Goal: Task Accomplishment & Management: Complete application form

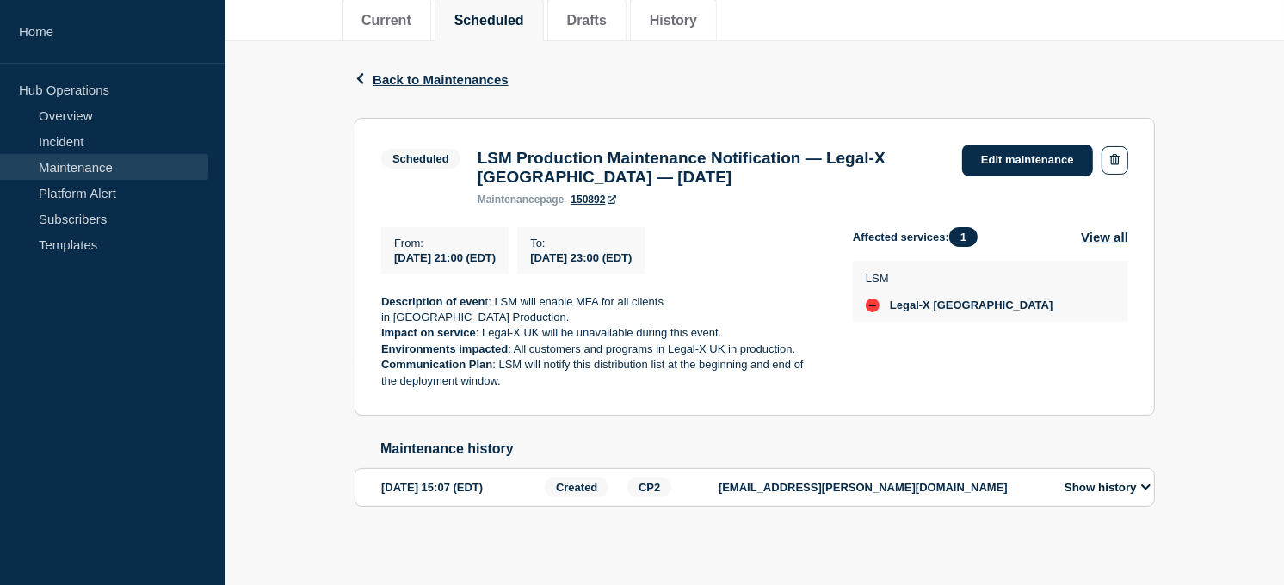
scroll to position [226, 0]
click at [100, 158] on link "Maintenance" at bounding box center [104, 167] width 208 height 26
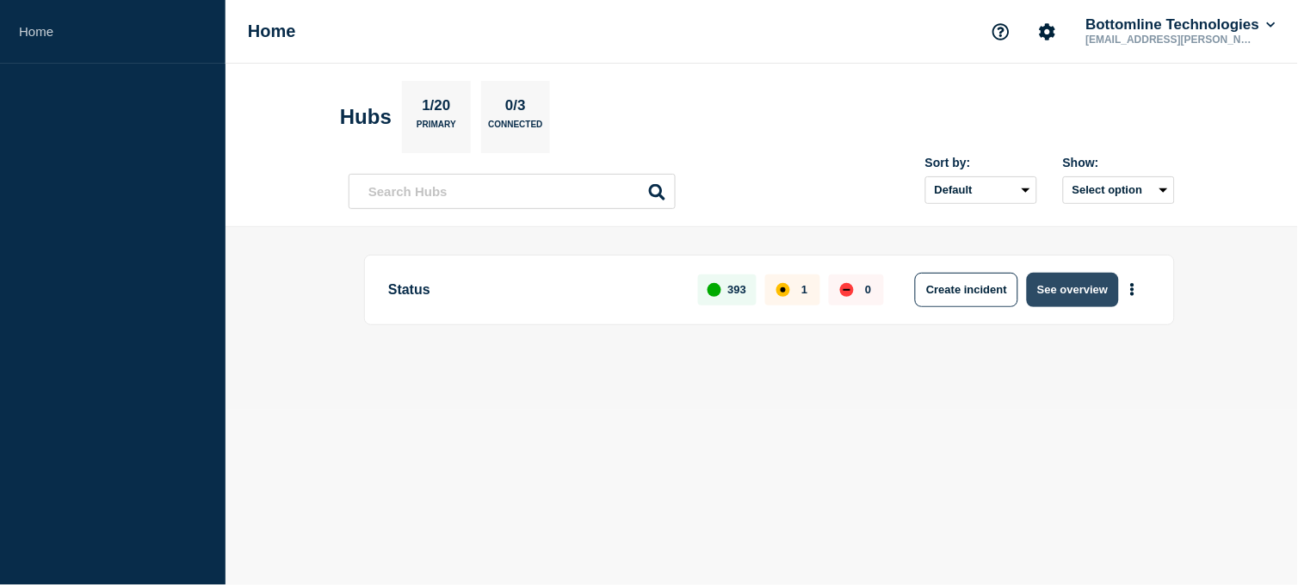
click at [1042, 286] on button "See overview" at bounding box center [1072, 290] width 91 height 34
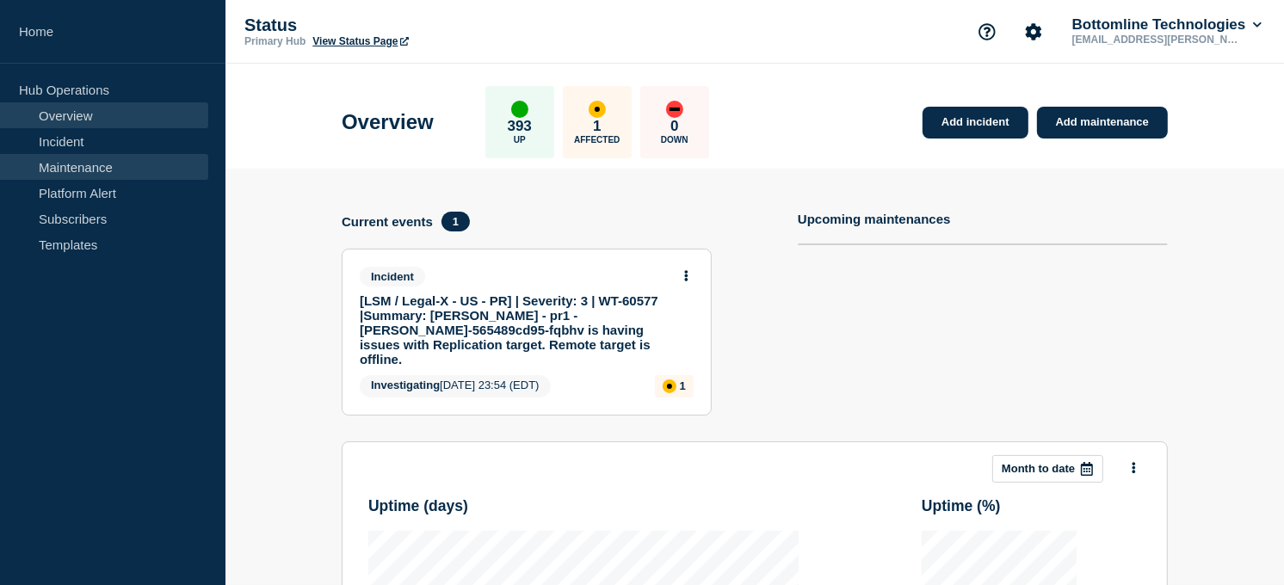
click at [115, 161] on link "Maintenance" at bounding box center [104, 167] width 208 height 26
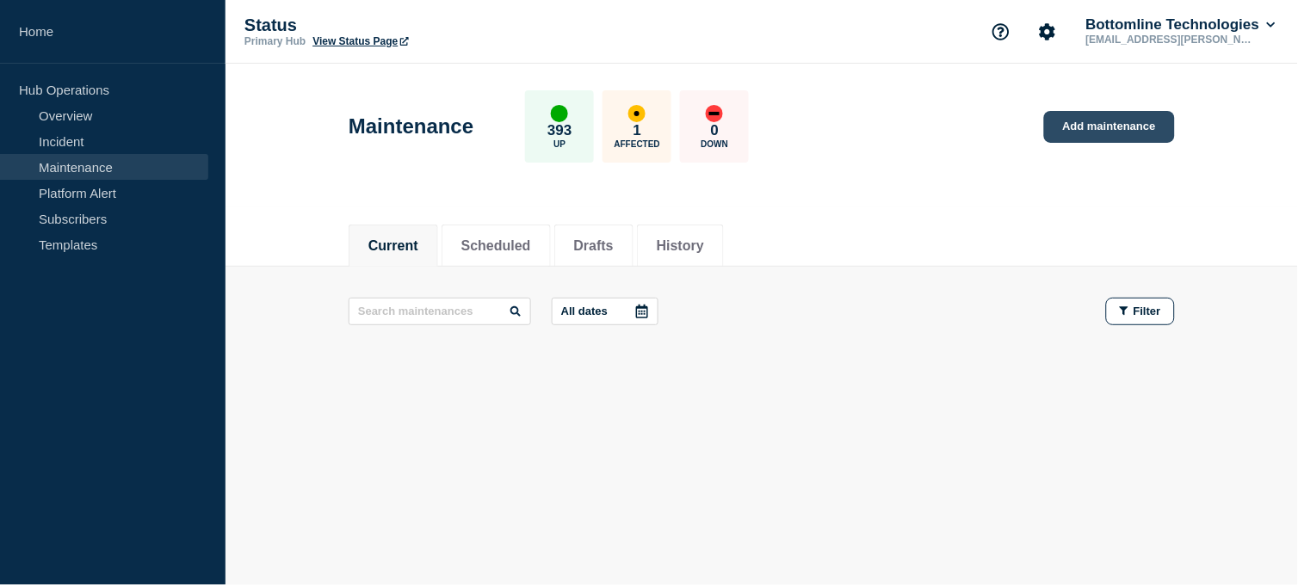
click at [1076, 121] on link "Add maintenance" at bounding box center [1109, 127] width 131 height 32
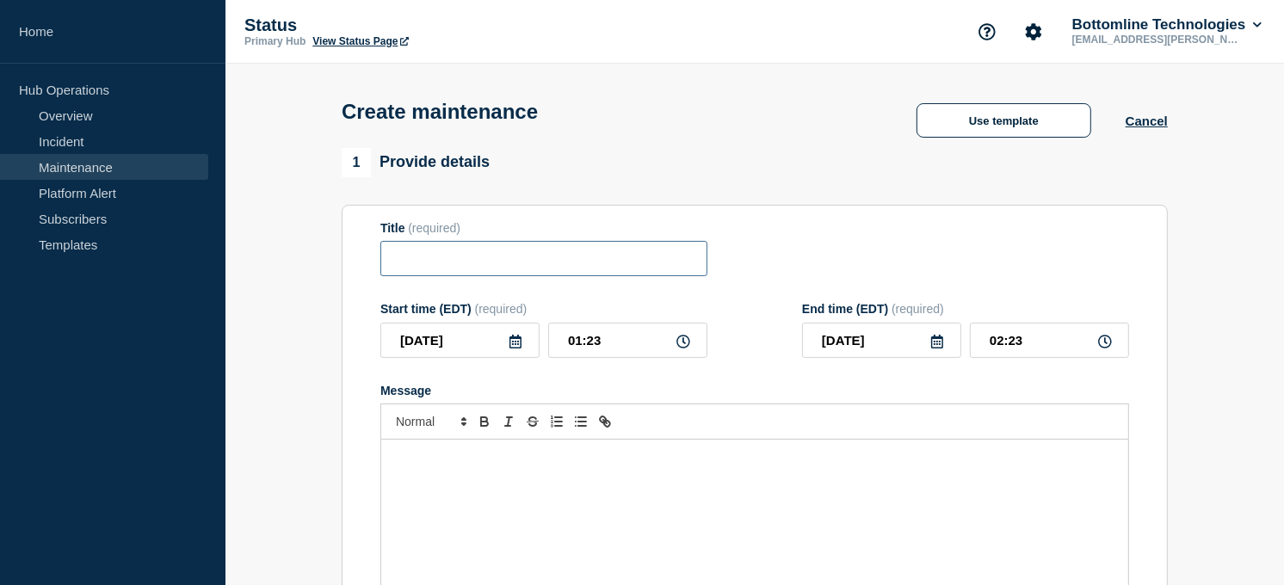
click at [512, 254] on input "Title" at bounding box center [543, 258] width 327 height 35
paste input "LSM Production Deployment Notification — Legal eXchange — October 15, 2025 — 25…"
click at [592, 259] on input "LSM Production Deployment Notification — Legal eXchange — October 15, 2025 — 25…" at bounding box center [543, 258] width 327 height 35
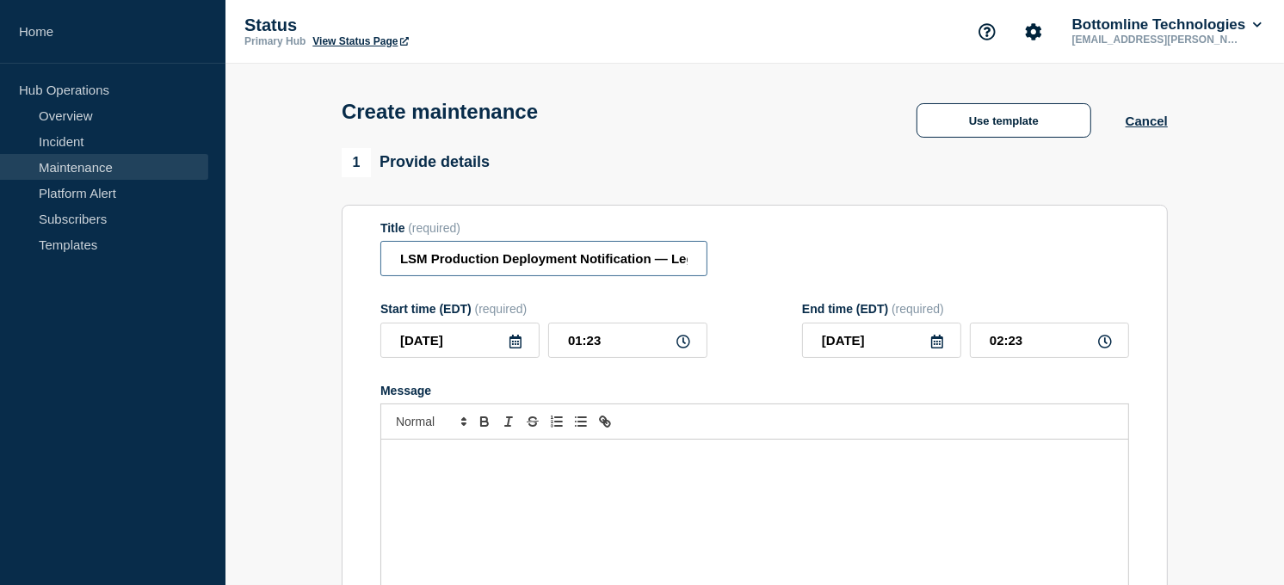
type input "LSM Production Deployment Notification — Legal eXchange — October 15, 2025 — 25…"
click at [646, 471] on div "Message" at bounding box center [754, 543] width 747 height 207
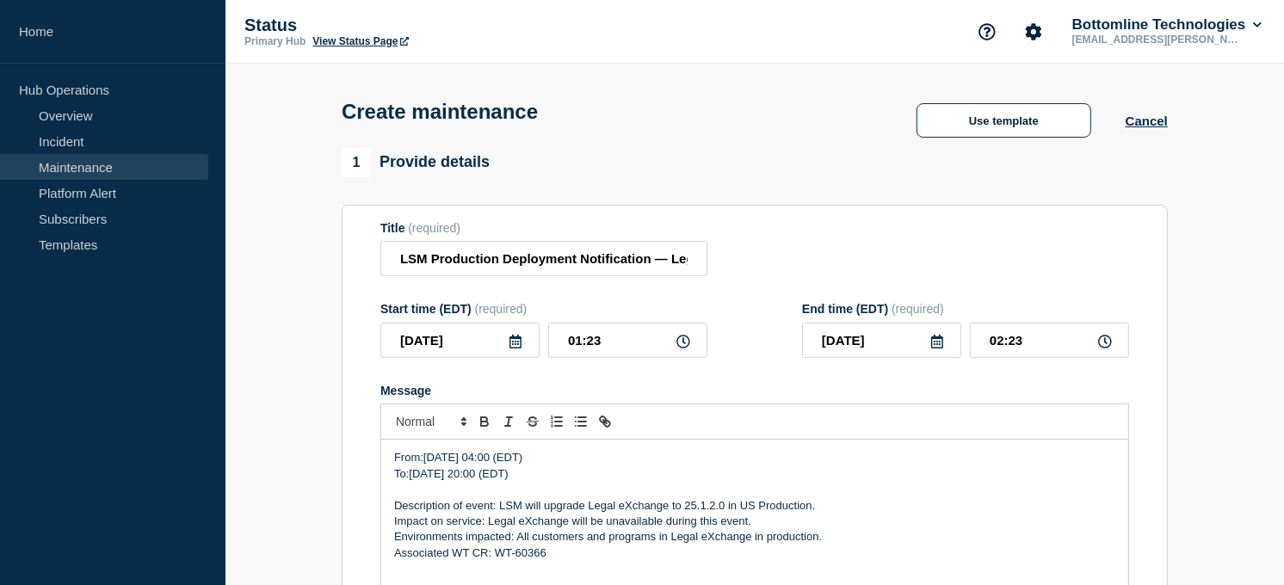
click at [398, 474] on p "To:2025-10-15 20:00 (EDT)" at bounding box center [754, 474] width 721 height 15
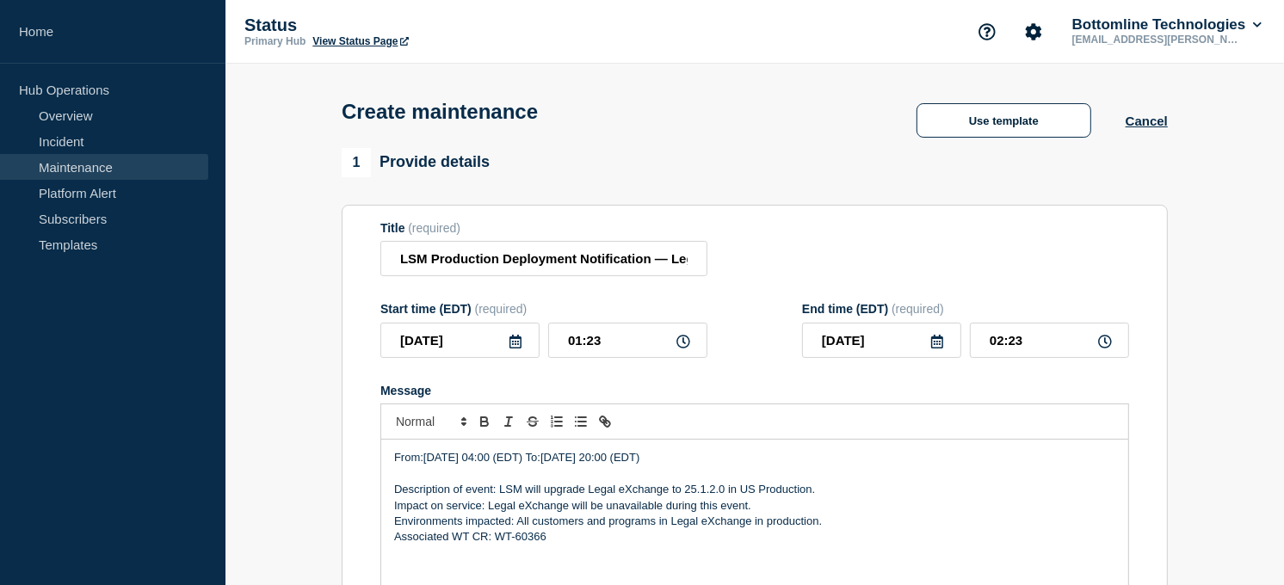
click at [397, 465] on p "From:2025-10-15 04:00 (EDT) To:2025-10-15 20:00 (EDT)" at bounding box center [754, 457] width 721 height 15
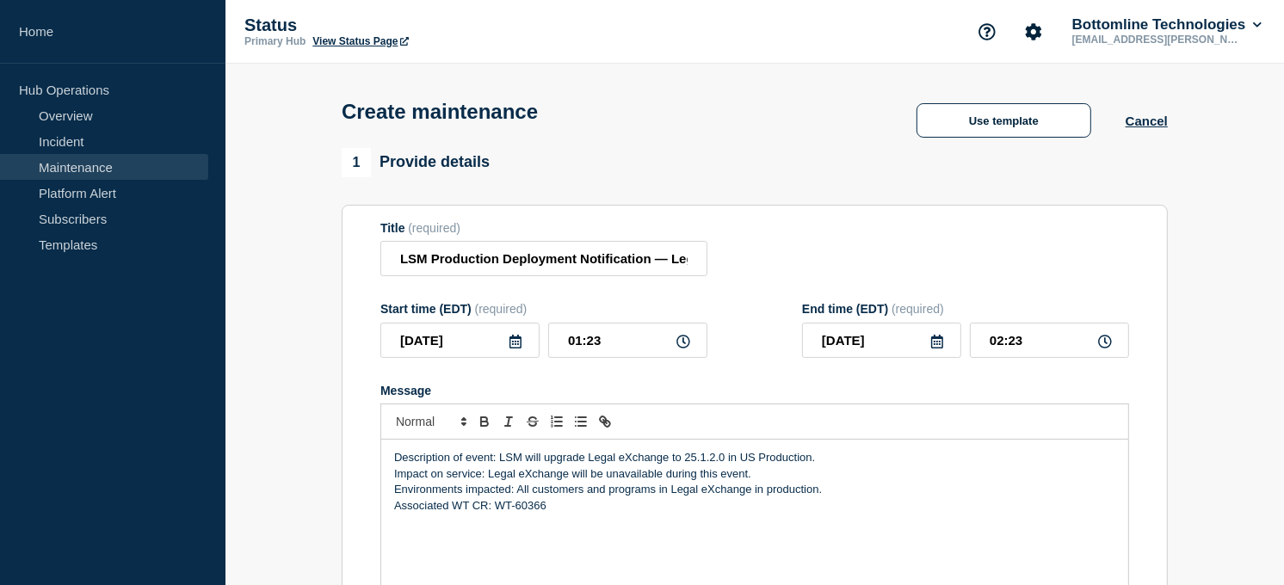
click at [683, 341] on icon at bounding box center [684, 342] width 14 height 14
click at [618, 348] on input "01:23" at bounding box center [627, 340] width 159 height 35
click at [581, 343] on input "01:23" at bounding box center [627, 340] width 159 height 35
type input "04:23"
type input "05:23"
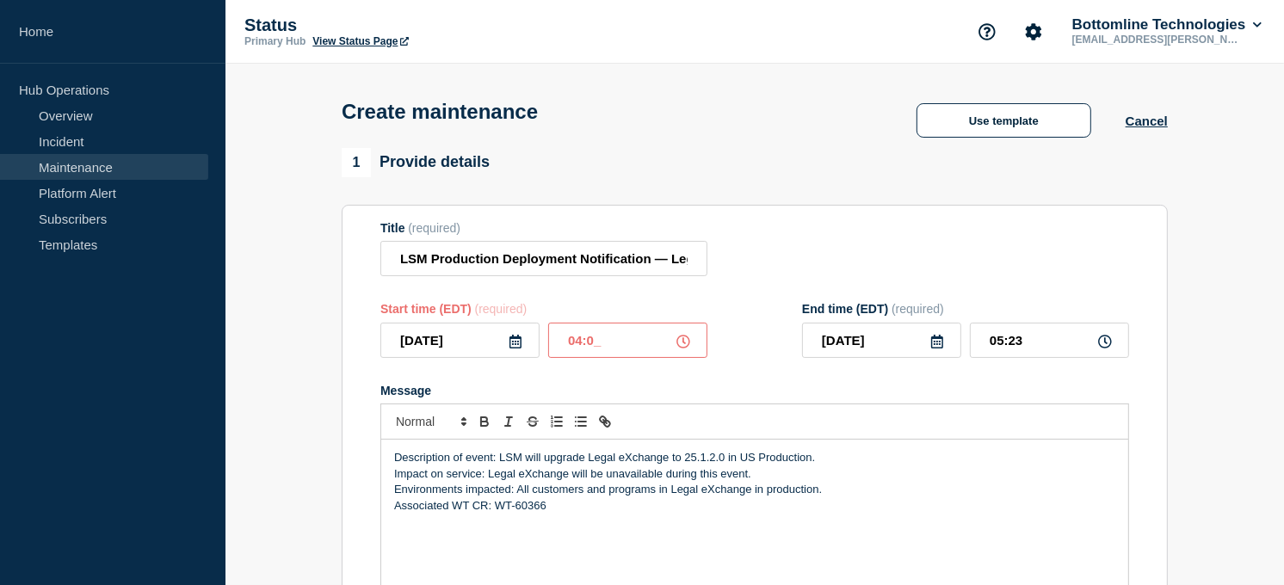
type input "04:00"
type input "08:00"
click at [794, 254] on div "Title (required) LSM Production Deployment Notification — Legal eXchange — Octo…" at bounding box center [754, 249] width 749 height 56
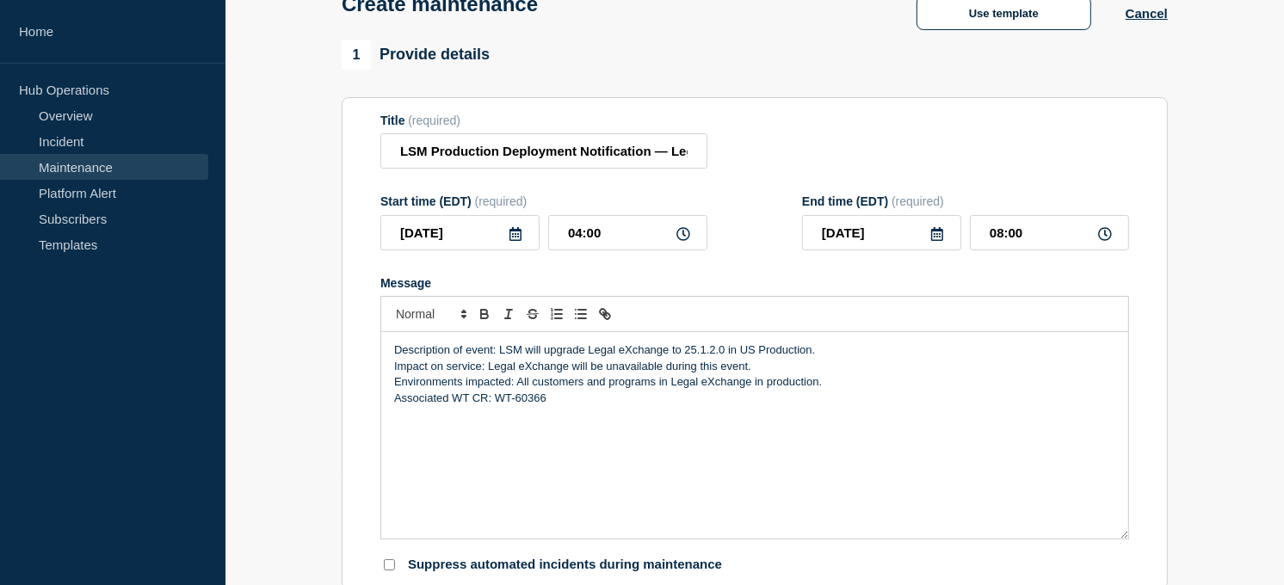
scroll to position [114, 0]
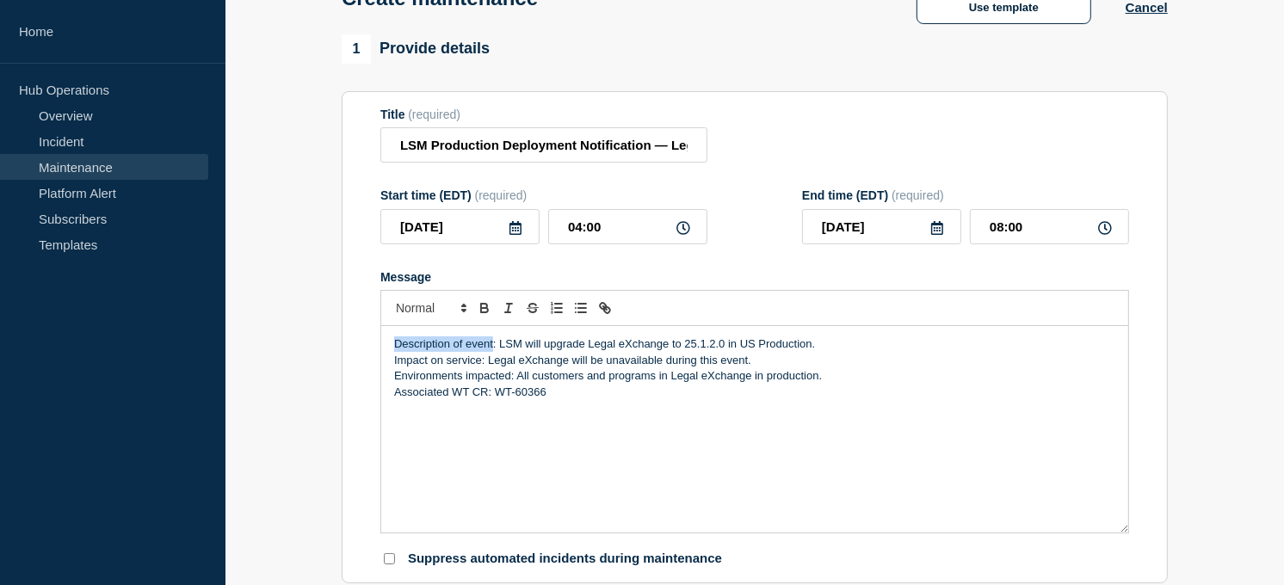
drag, startPoint x: 494, startPoint y: 350, endPoint x: 383, endPoint y: 349, distance: 111.1
click at [383, 349] on div "Description of event: LSM will upgrade Legal eXchange to 25.1.2.0 in US Product…" at bounding box center [754, 429] width 747 height 207
drag, startPoint x: 480, startPoint y: 365, endPoint x: 394, endPoint y: 362, distance: 86.2
click at [394, 362] on p "Impact on service: Legal eXchange will be unavailable during this event." at bounding box center [754, 360] width 721 height 15
drag, startPoint x: 510, startPoint y: 376, endPoint x: 396, endPoint y: 377, distance: 114.5
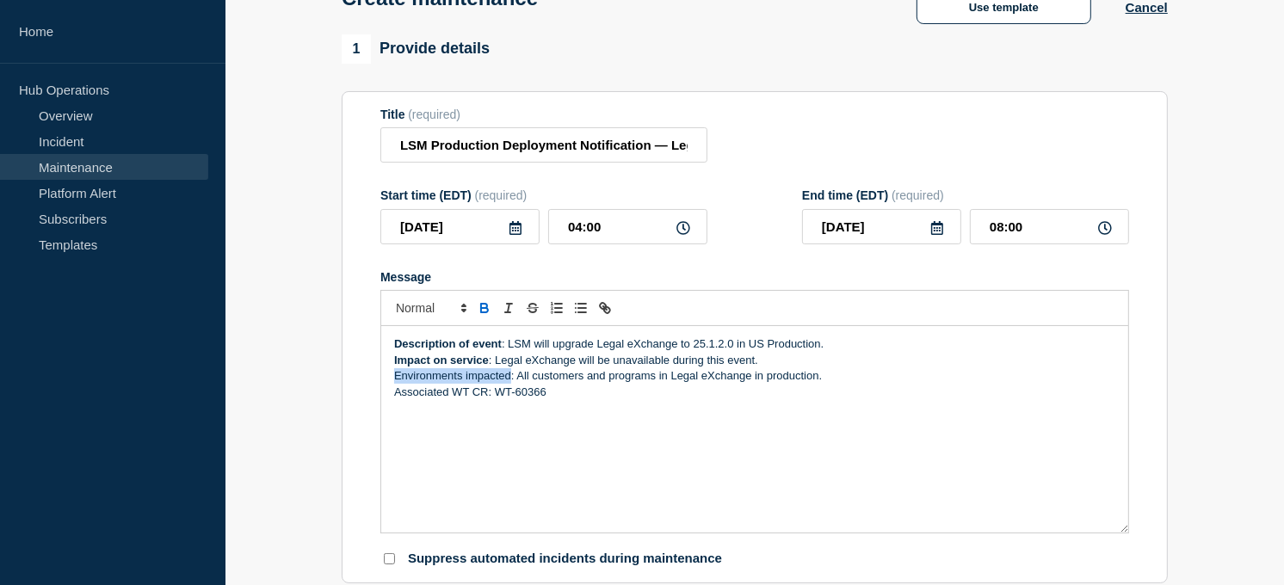
click at [396, 377] on p "Environments impacted: All customers and programs in Legal eXchange in producti…" at bounding box center [754, 375] width 721 height 15
click at [573, 399] on p "Associated WT CR: WT-60366" at bounding box center [754, 392] width 721 height 15
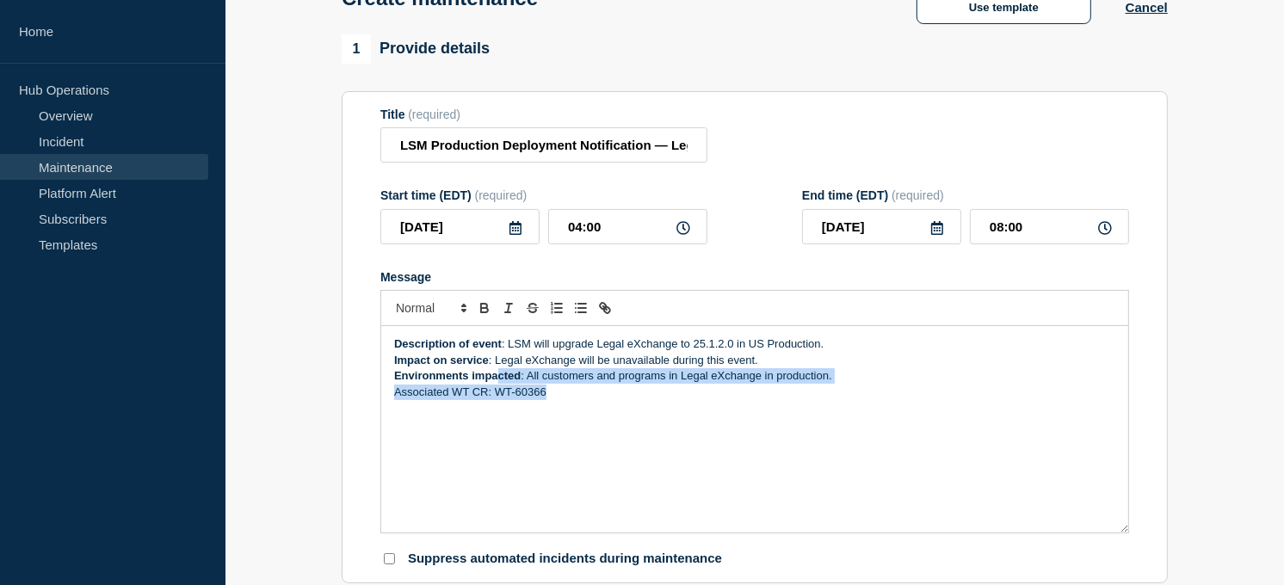
drag, startPoint x: 552, startPoint y: 393, endPoint x: 495, endPoint y: 387, distance: 57.1
click at [495, 387] on div "Description of event : LSM will upgrade Legal eXchange to 25.1.2.0 in US Produc…" at bounding box center [754, 429] width 747 height 207
click at [566, 399] on p "Associated WT CR: WT-60366" at bounding box center [754, 392] width 721 height 15
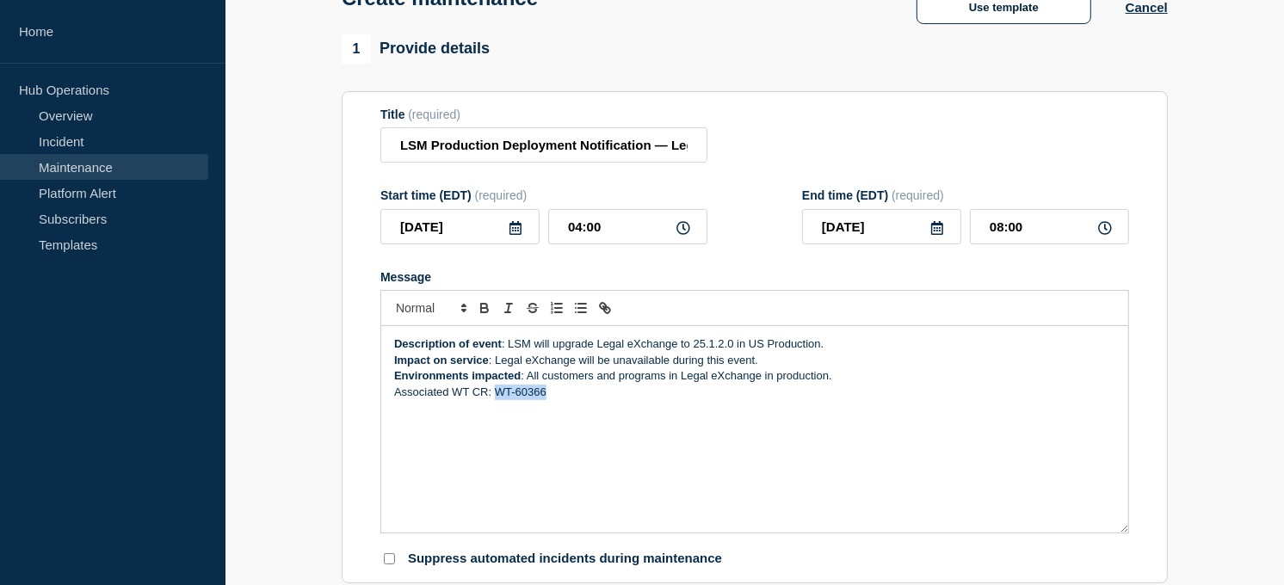
drag, startPoint x: 549, startPoint y: 398, endPoint x: 497, endPoint y: 397, distance: 52.5
click at [497, 397] on p "Associated WT CR: WT-60366" at bounding box center [754, 392] width 721 height 15
copy p "WT-60366"
drag, startPoint x: 487, startPoint y: 394, endPoint x: 393, endPoint y: 399, distance: 93.9
click at [394, 399] on p "Associated WT CR: WT-60366" at bounding box center [754, 392] width 721 height 15
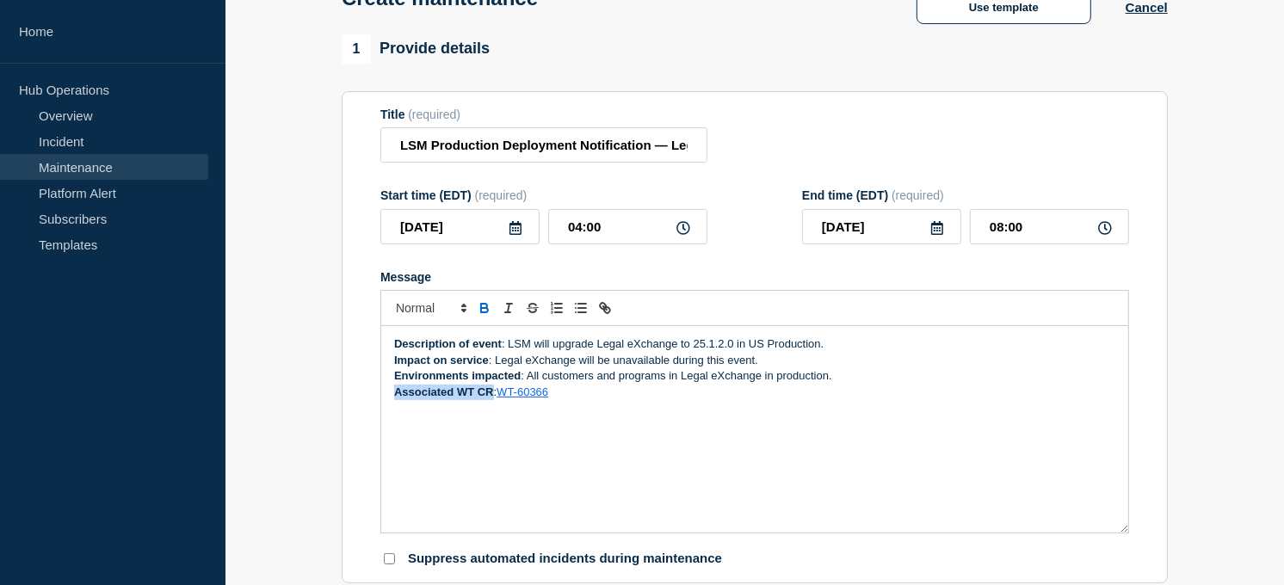
click at [616, 416] on p "Message" at bounding box center [754, 407] width 721 height 15
click at [554, 152] on input "LSM Production Deployment Notification — Legal eXchange — October 15, 2025 — 25…" at bounding box center [543, 144] width 327 height 35
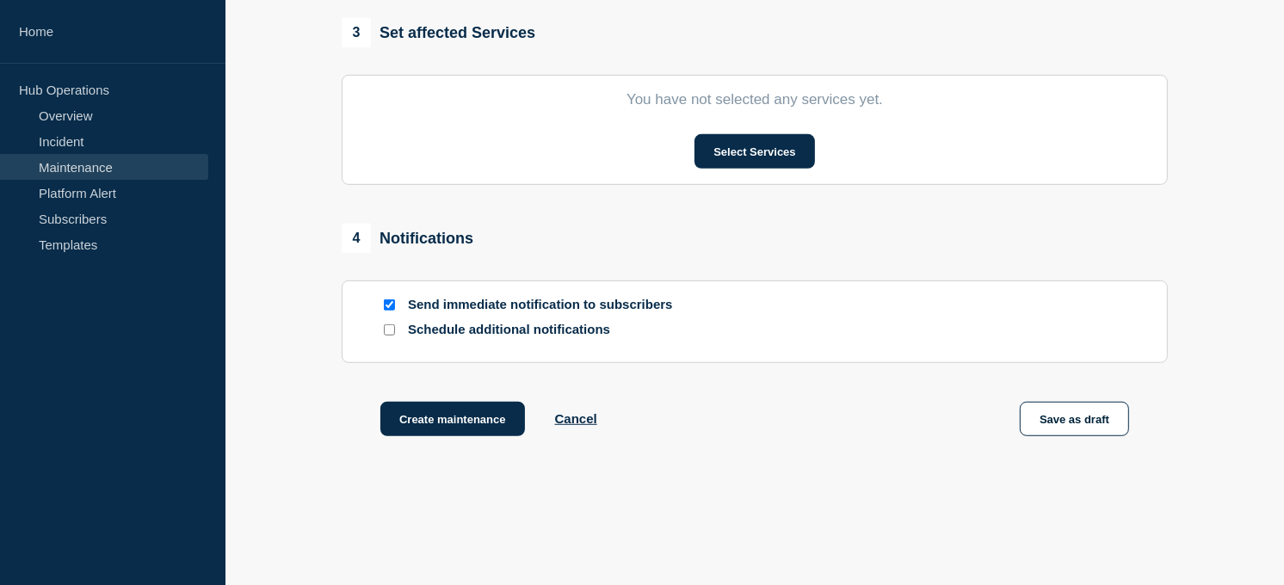
scroll to position [752, 0]
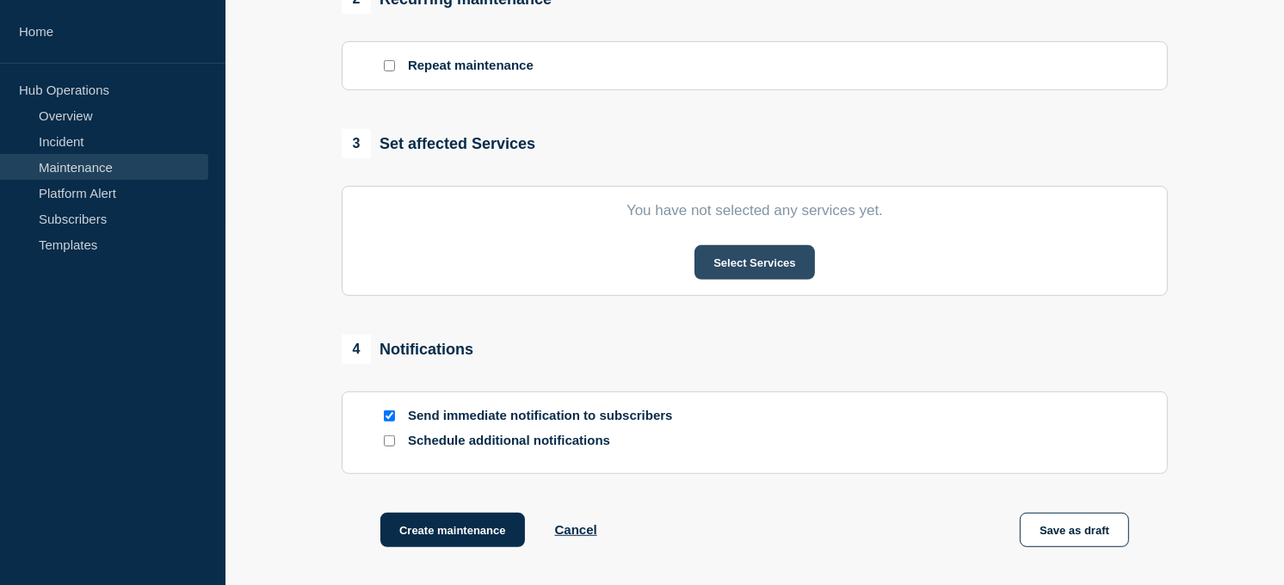
click at [753, 269] on button "Select Services" at bounding box center [755, 262] width 120 height 34
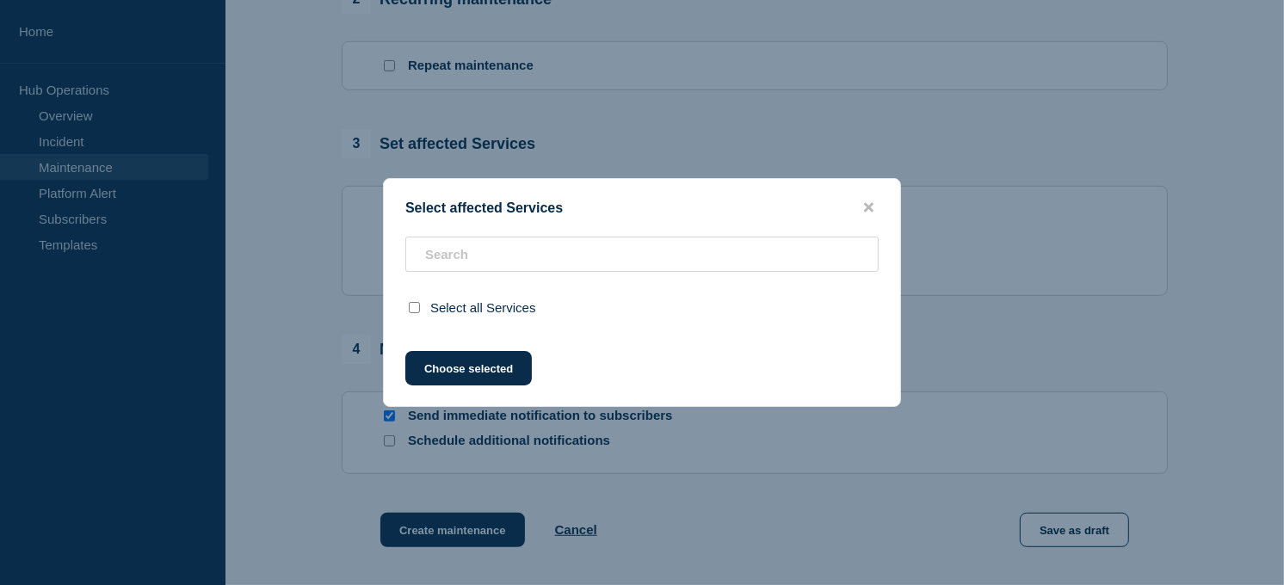
scroll to position [0, 0]
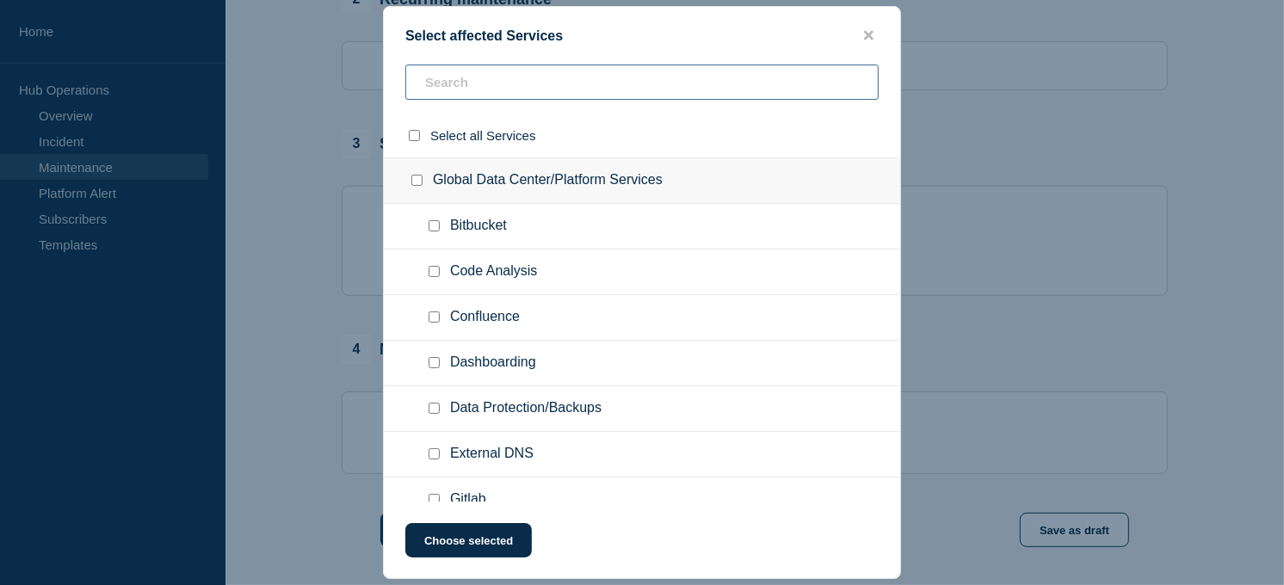
click at [575, 77] on input "text" at bounding box center [641, 82] width 473 height 35
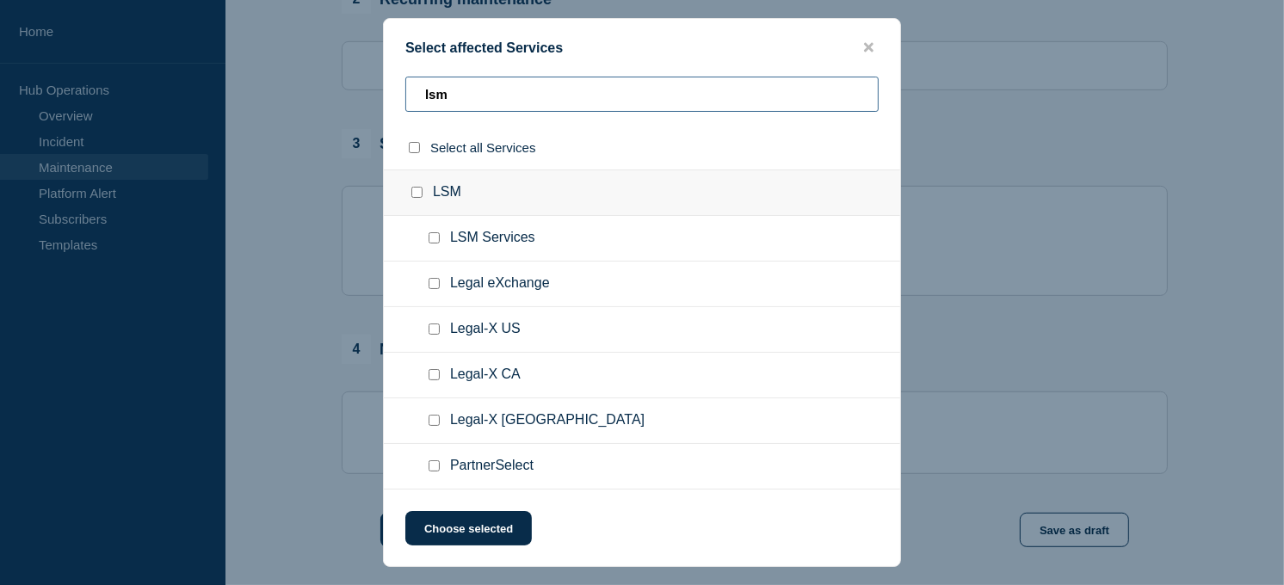
type input "lsm"
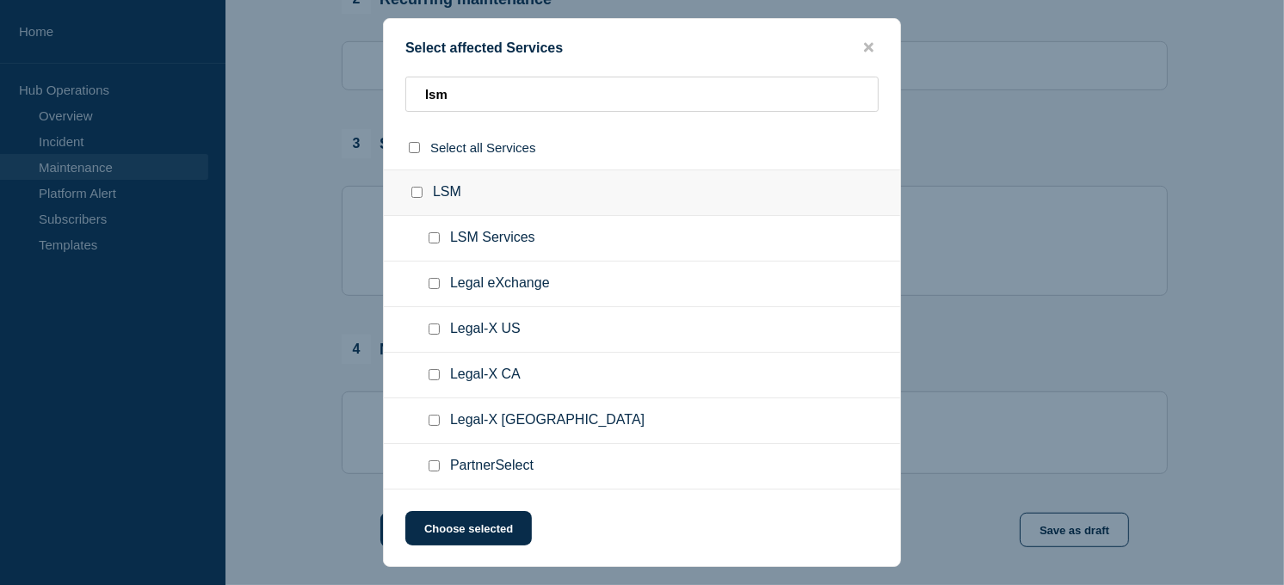
click at [436, 282] on input "Legal eXchange checkbox" at bounding box center [434, 283] width 11 height 11
checkbox input "true"
click at [435, 331] on input "Legal-X US checkbox" at bounding box center [434, 329] width 11 height 11
checkbox input "true"
click at [459, 532] on button "Choose selected" at bounding box center [468, 528] width 127 height 34
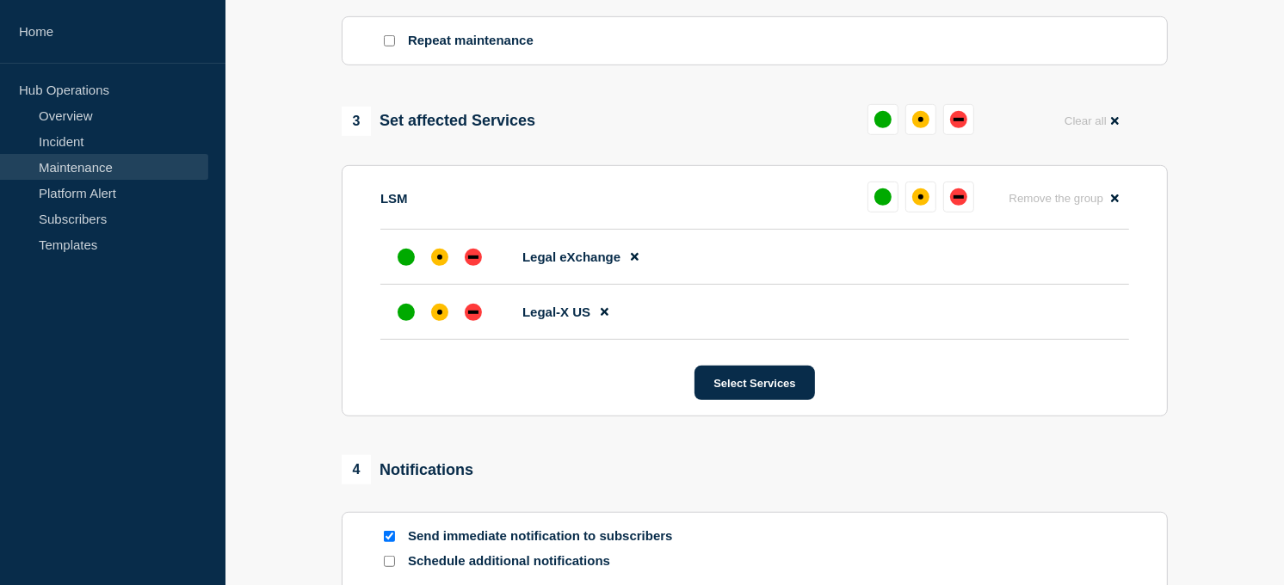
scroll to position [799, 0]
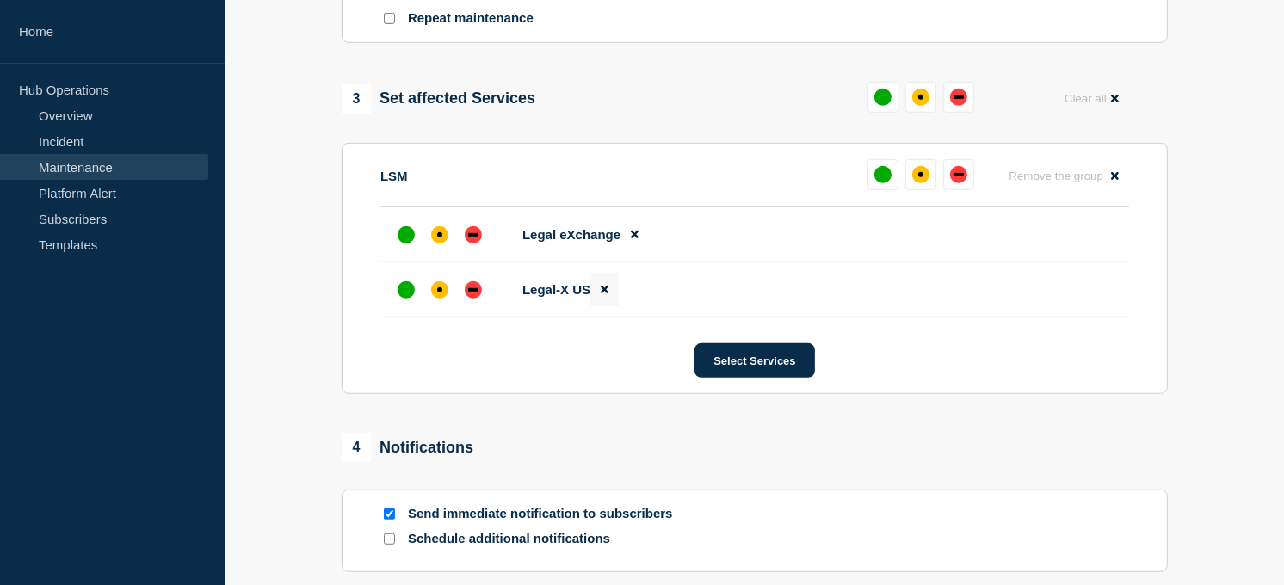
click at [598, 293] on button at bounding box center [605, 290] width 28 height 34
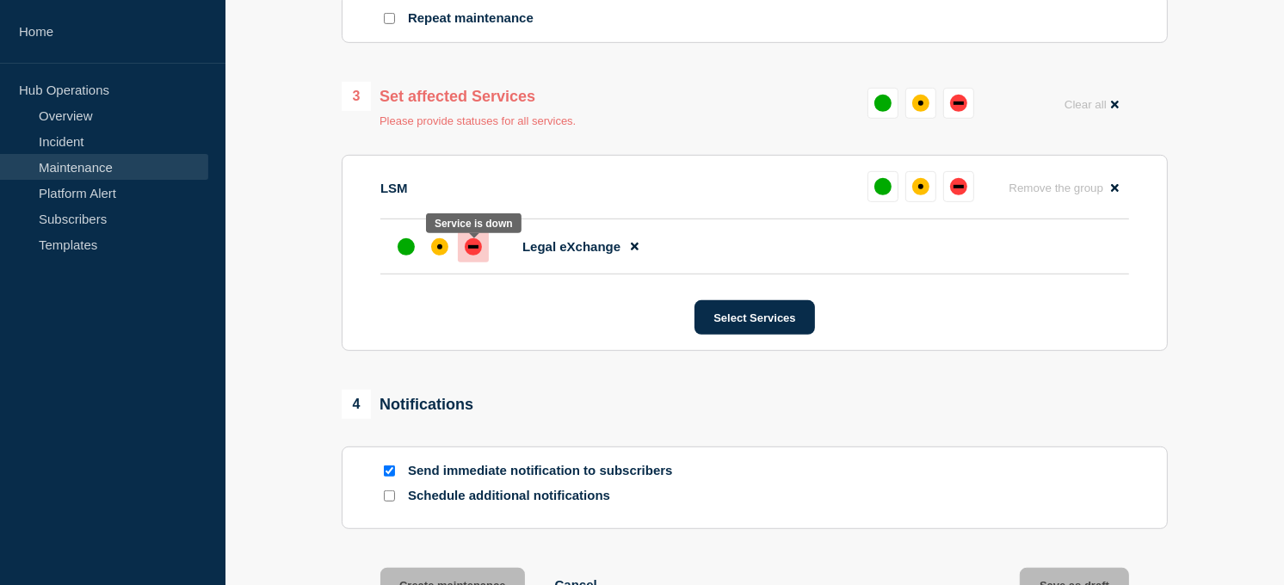
click at [472, 256] on div "down" at bounding box center [473, 246] width 17 height 17
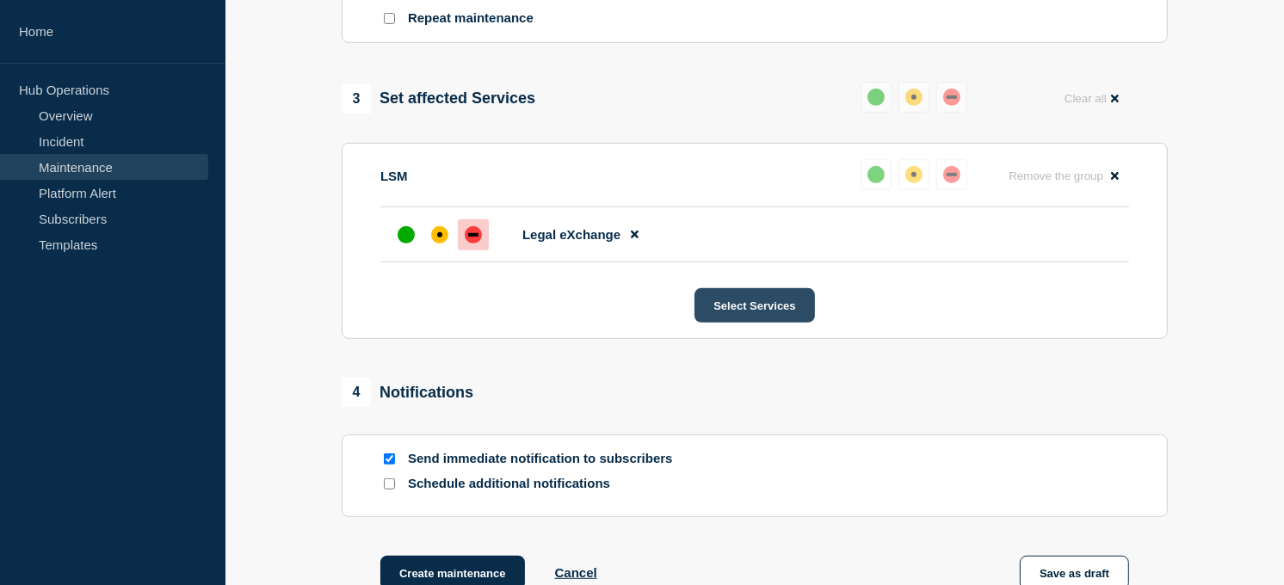
click at [741, 308] on button "Select Services" at bounding box center [755, 305] width 120 height 34
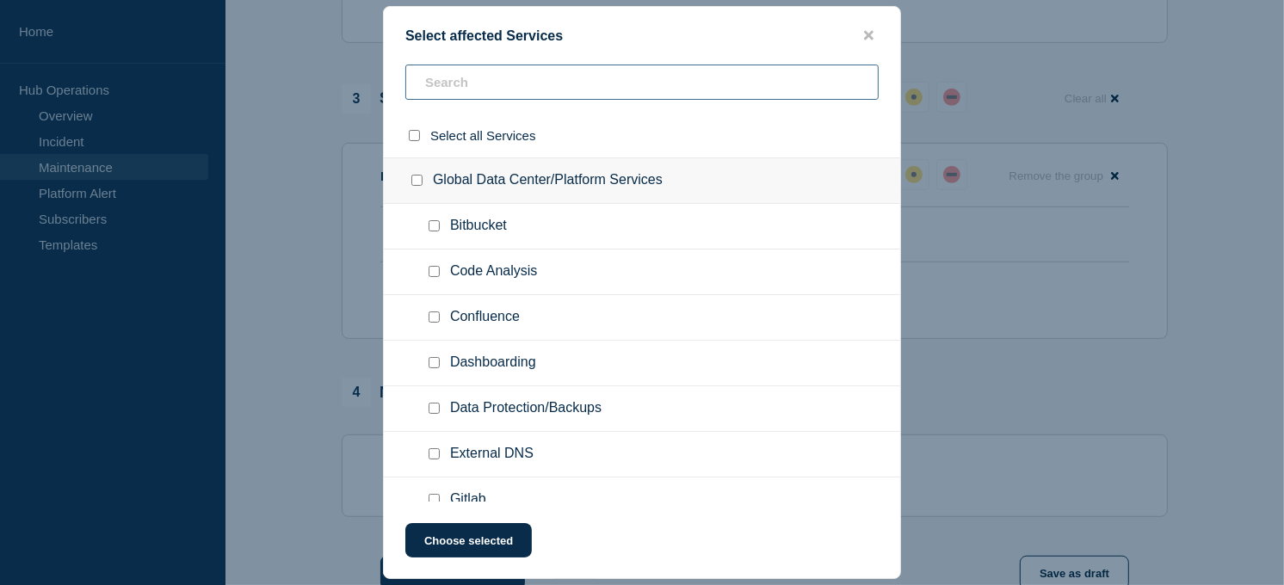
click at [563, 81] on input "text" at bounding box center [641, 82] width 473 height 35
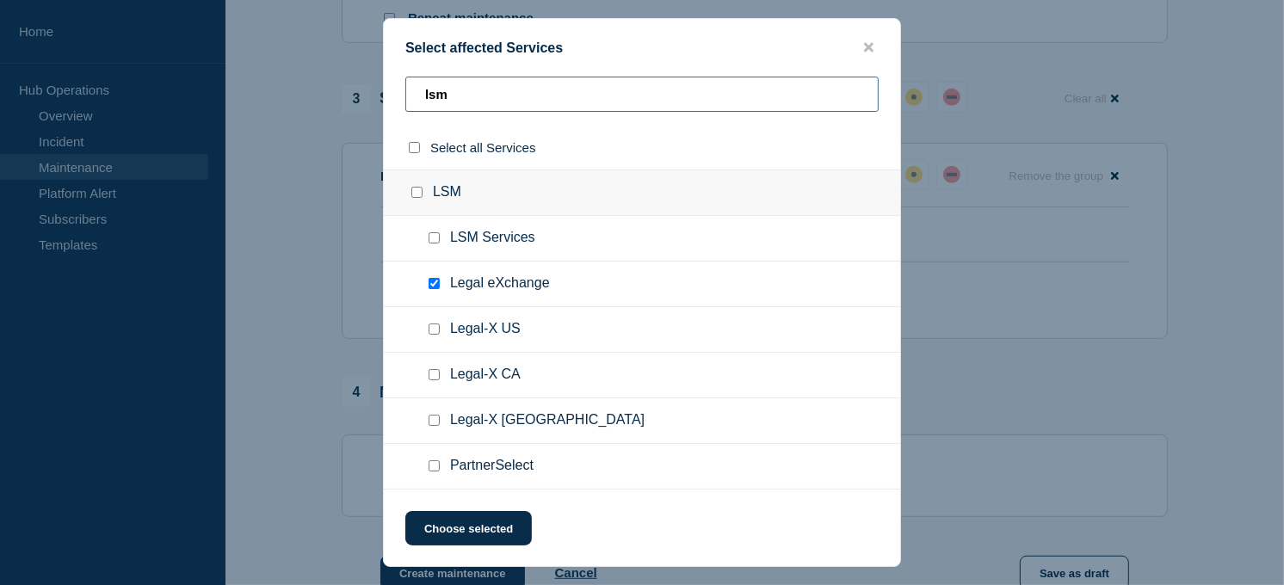
type input "lsm"
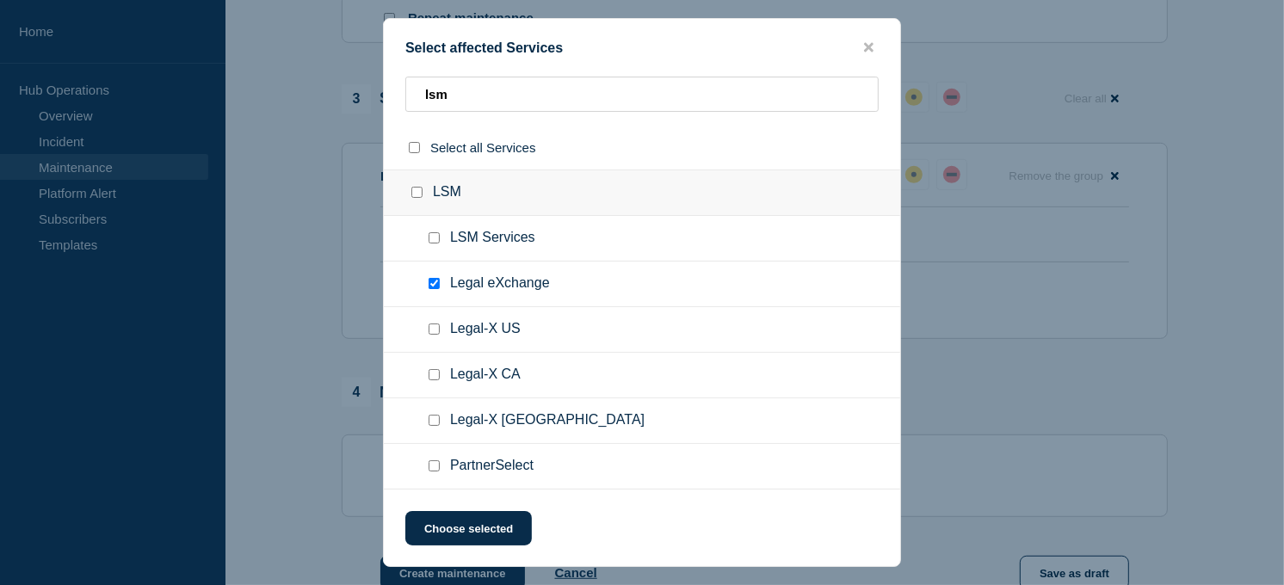
click at [435, 331] on input "Legal-X US checkbox" at bounding box center [434, 329] width 11 height 11
checkbox input "true"
click at [449, 517] on button "Choose selected" at bounding box center [468, 528] width 127 height 34
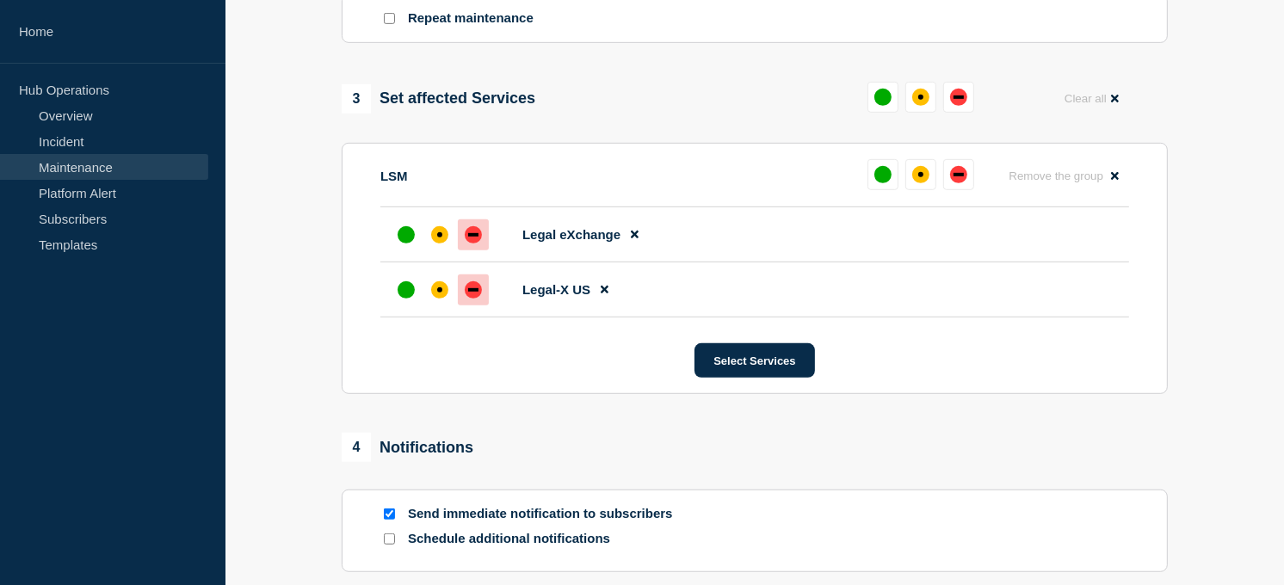
click at [467, 290] on div "down" at bounding box center [473, 289] width 17 height 17
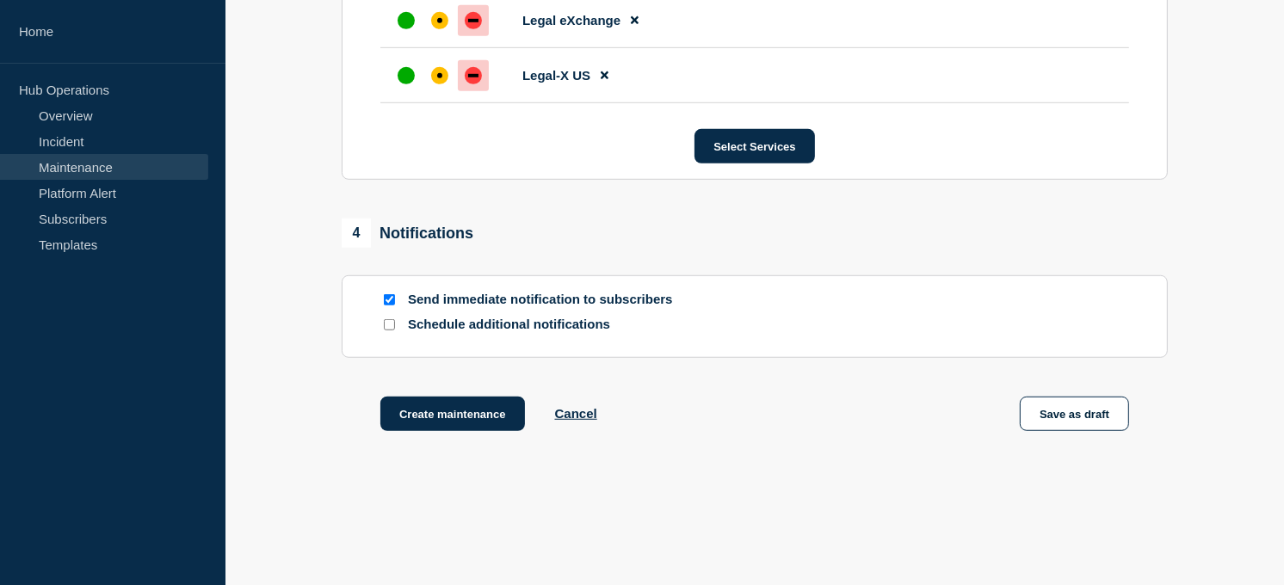
scroll to position [1018, 0]
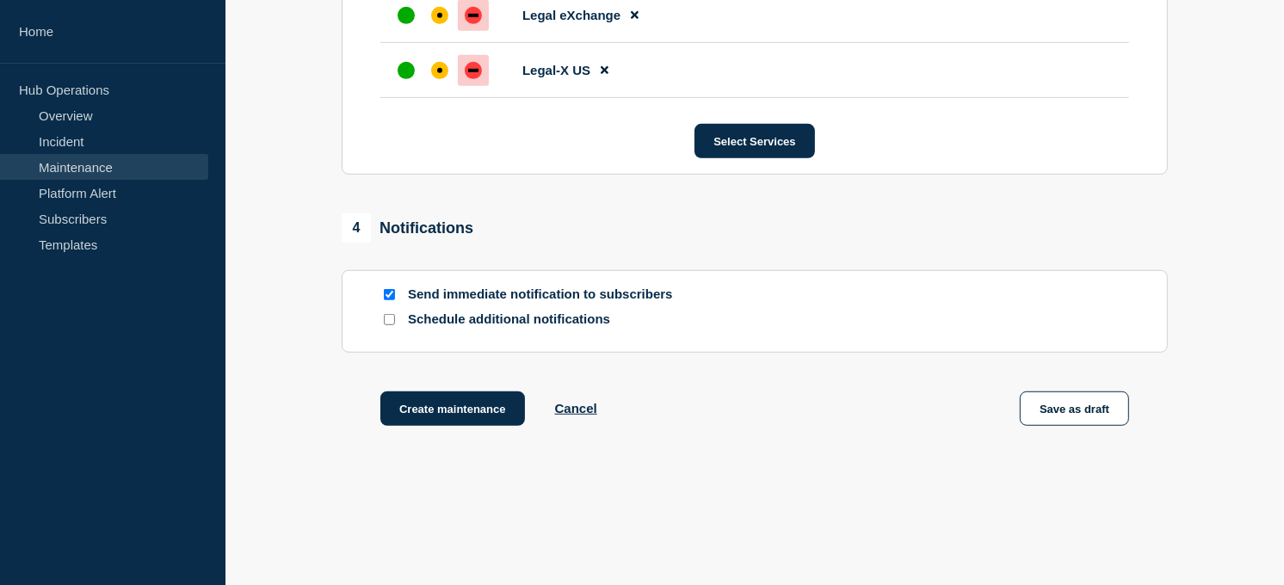
click at [390, 322] on input "Schedule additional notifications" at bounding box center [389, 319] width 11 height 11
checkbox input "true"
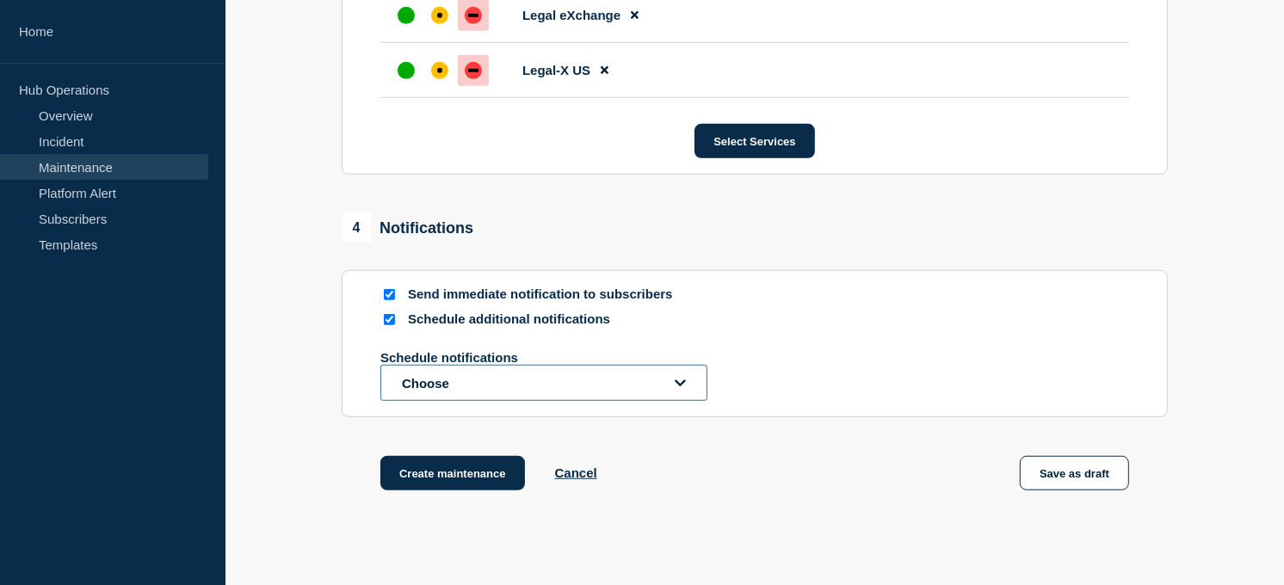
click at [448, 386] on button "Choose" at bounding box center [543, 383] width 327 height 36
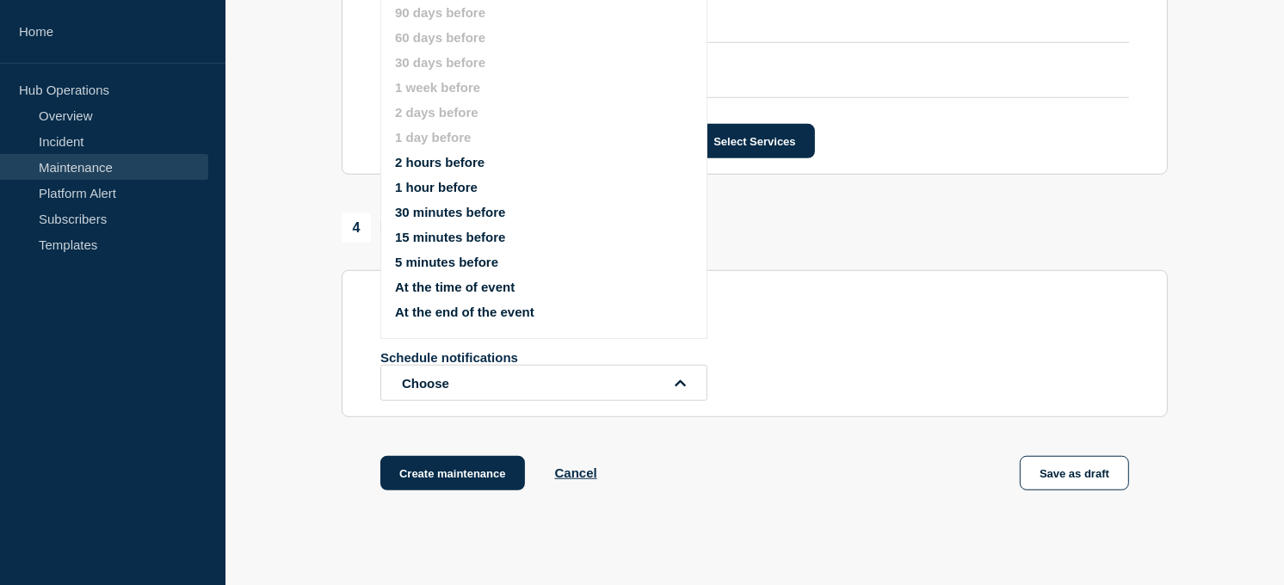
scroll to position [1008, 0]
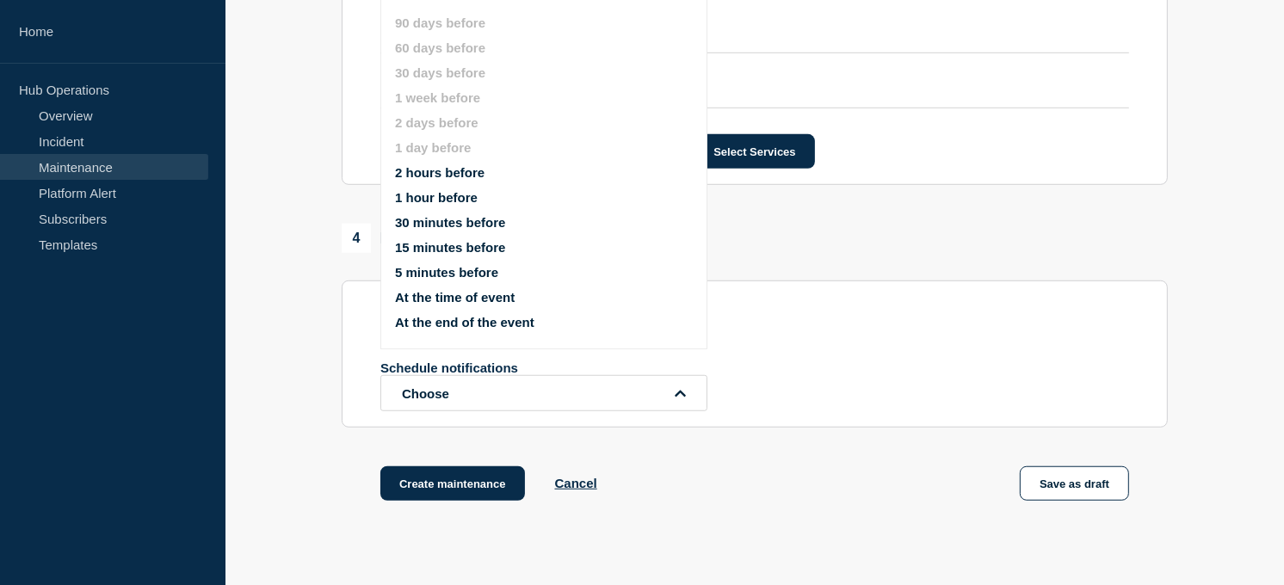
click at [452, 236] on ul "90 days before 60 days before 30 days before 1 week before 2 days before 1 day …" at bounding box center [558, 172] width 327 height 335
click at [442, 242] on button "15 minutes before" at bounding box center [450, 247] width 110 height 15
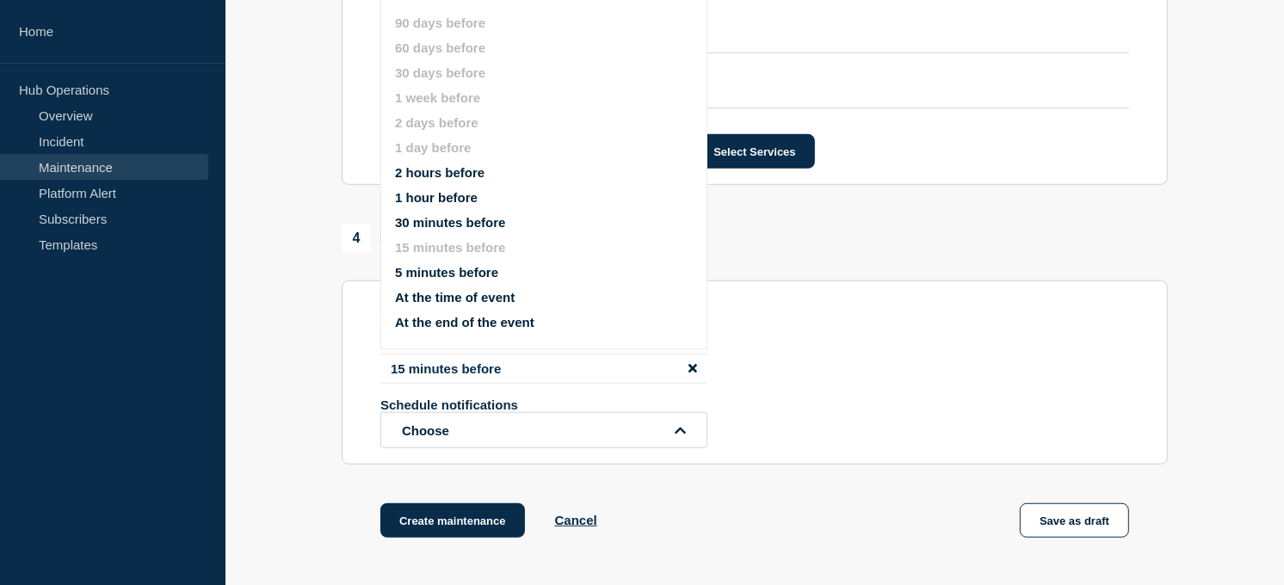
click at [867, 338] on div "Schedule additional notifications" at bounding box center [754, 330] width 749 height 16
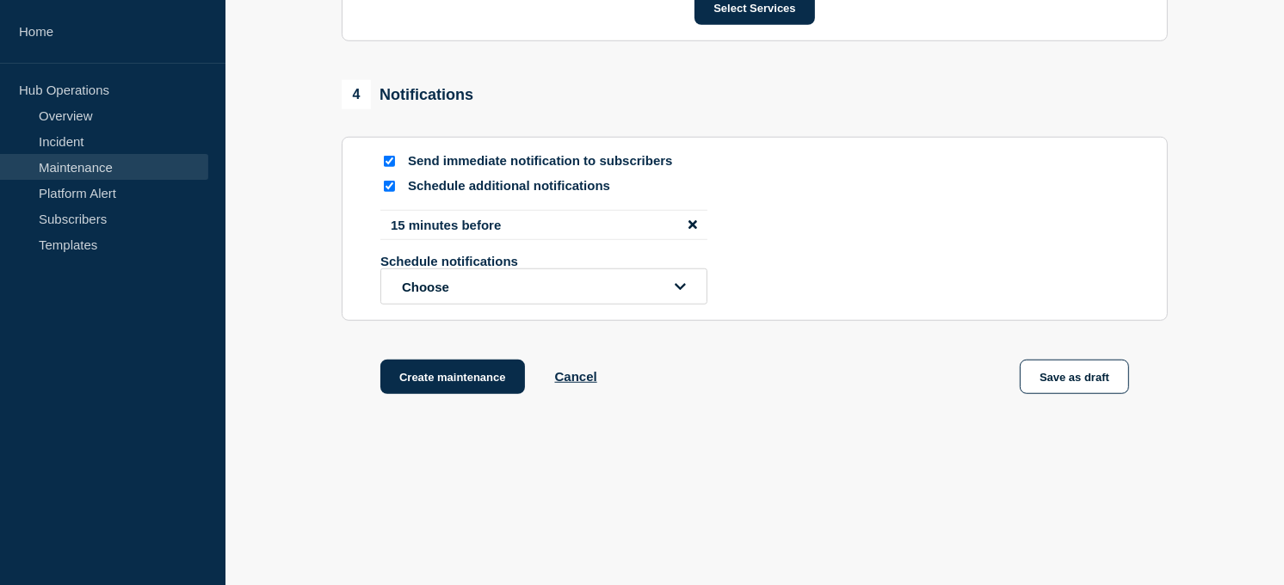
scroll to position [1166, 0]
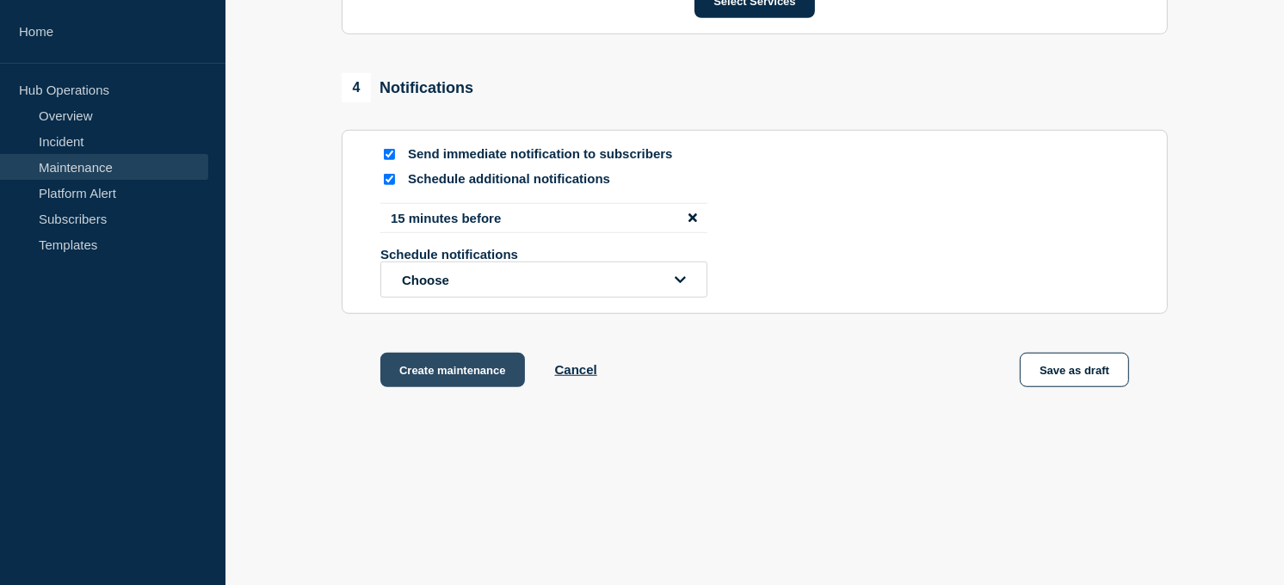
click at [473, 360] on button "Create maintenance" at bounding box center [452, 370] width 145 height 34
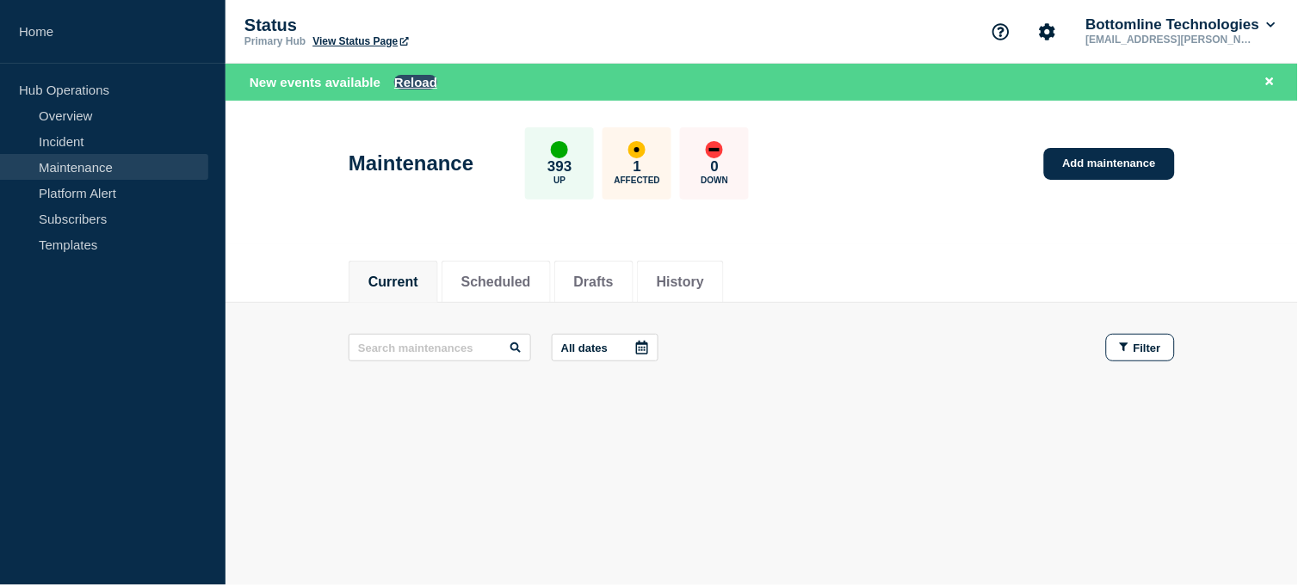
click at [424, 82] on button "Reload" at bounding box center [415, 82] width 43 height 15
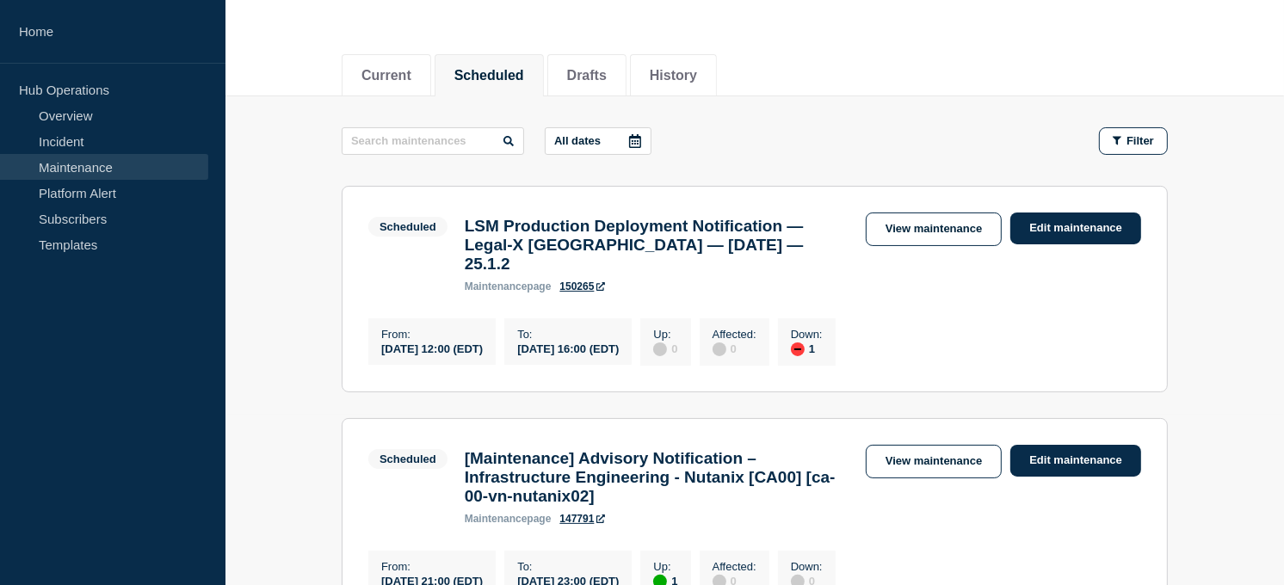
scroll to position [61, 0]
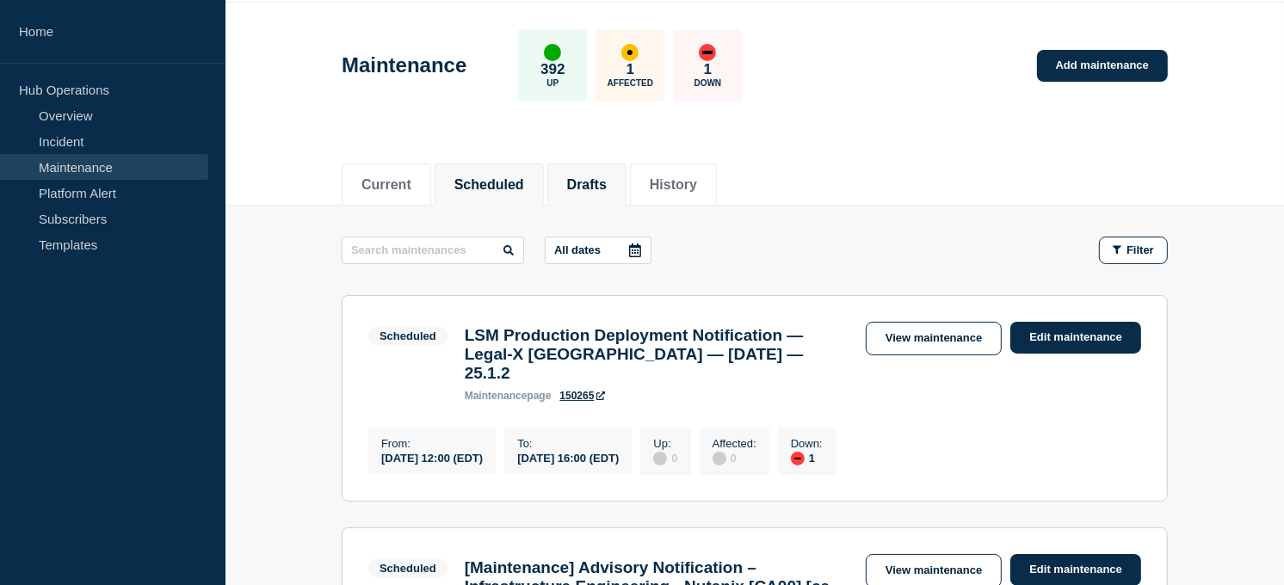
click at [591, 190] on button "Drafts" at bounding box center [587, 184] width 40 height 15
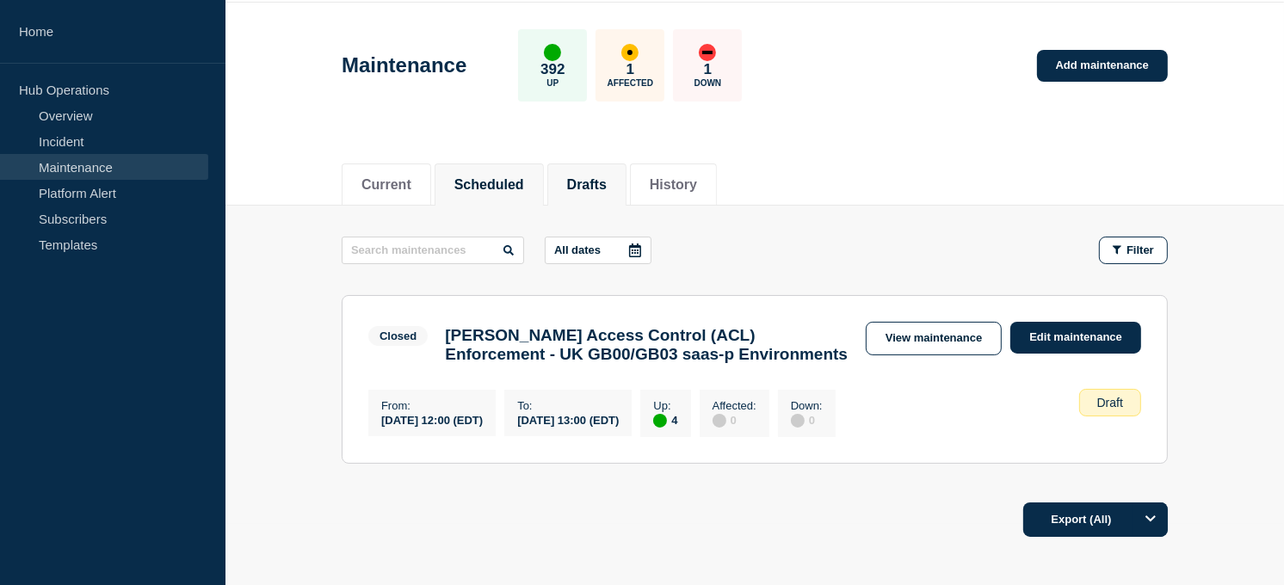
click at [509, 181] on button "Scheduled" at bounding box center [490, 184] width 70 height 15
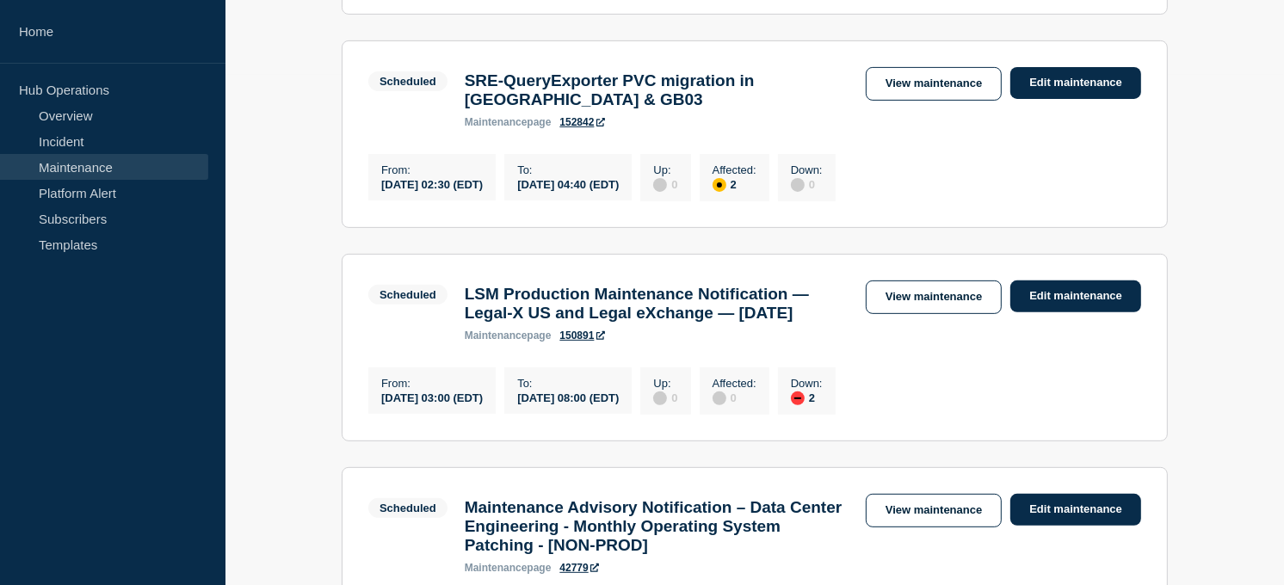
scroll to position [534, 0]
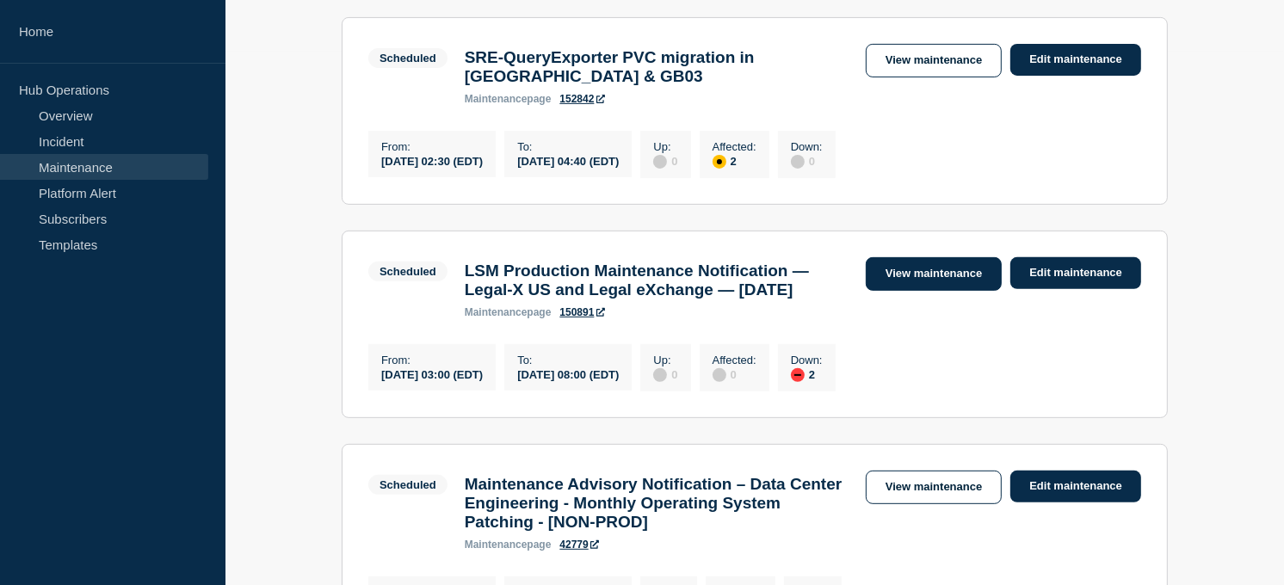
click at [898, 291] on link "View maintenance" at bounding box center [934, 274] width 136 height 34
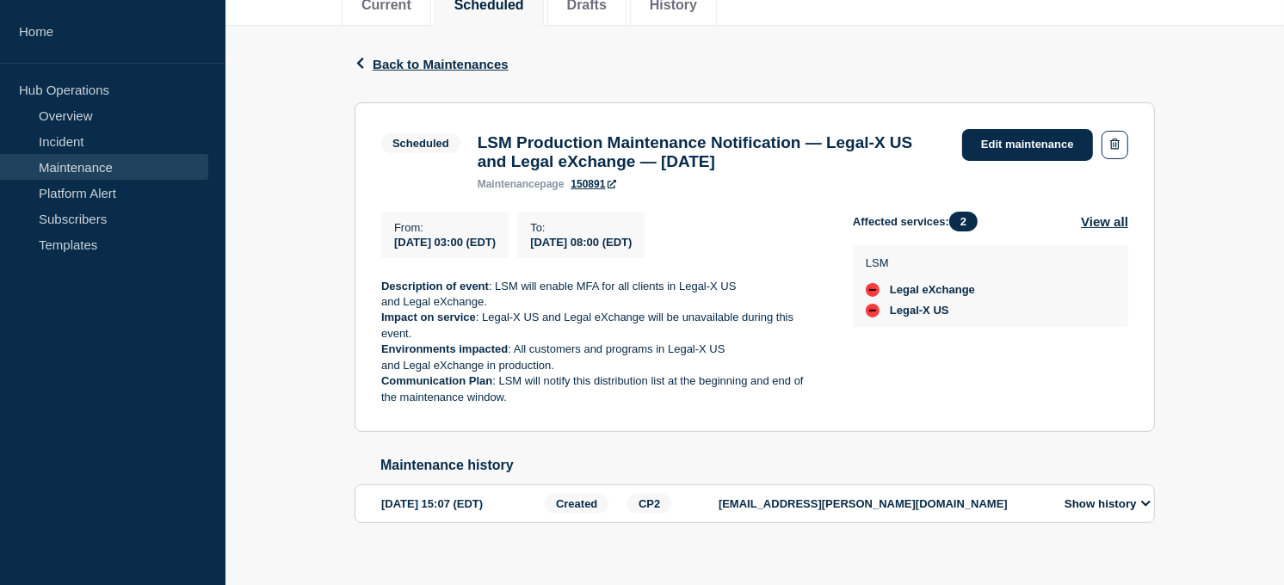
scroll to position [250, 0]
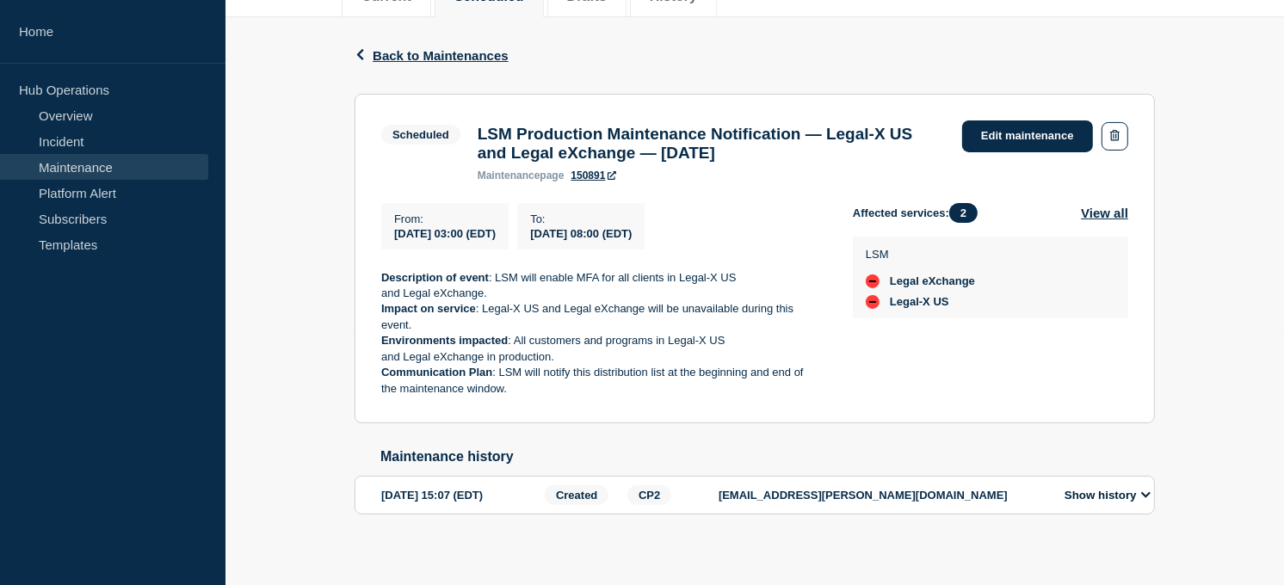
click at [97, 165] on link "Maintenance" at bounding box center [104, 167] width 208 height 26
